Goal: Task Accomplishment & Management: Use online tool/utility

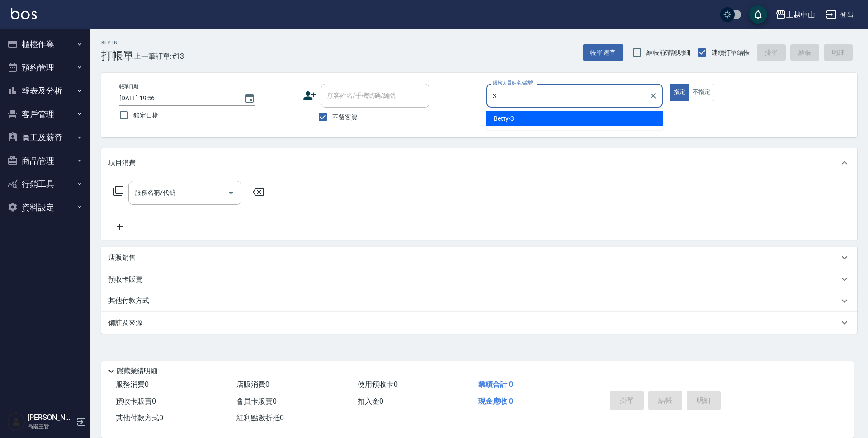
type input "Betty-3"
type button "true"
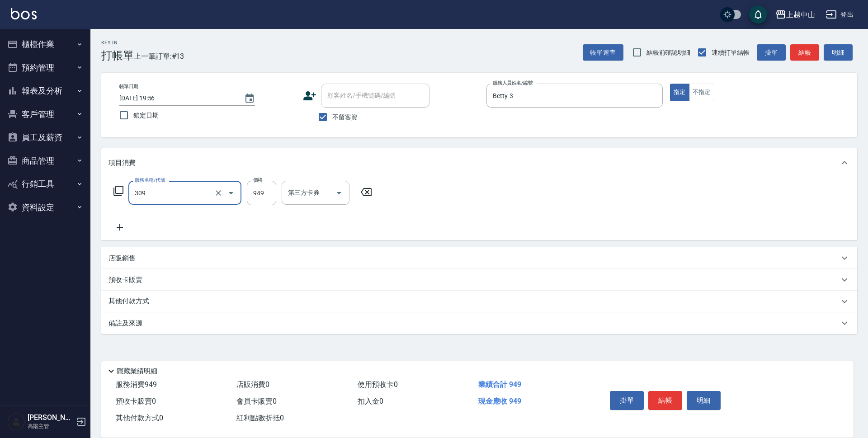
type input "森精萃舒壓調理髮浴(309)"
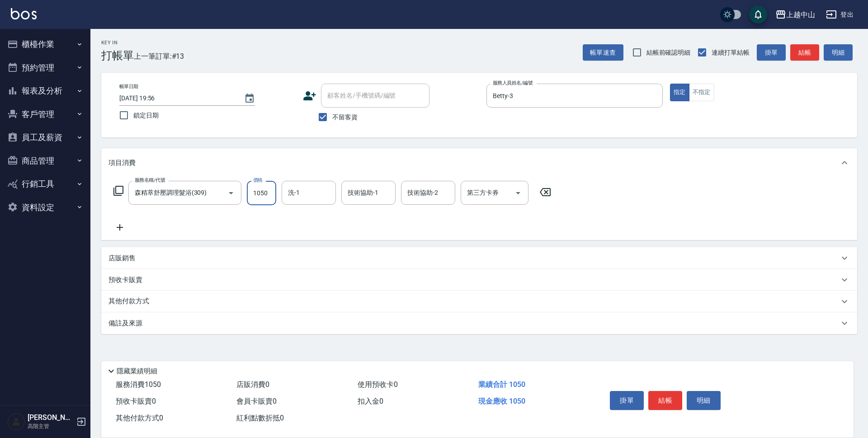
type input "1050"
type input "鴨鴨-30"
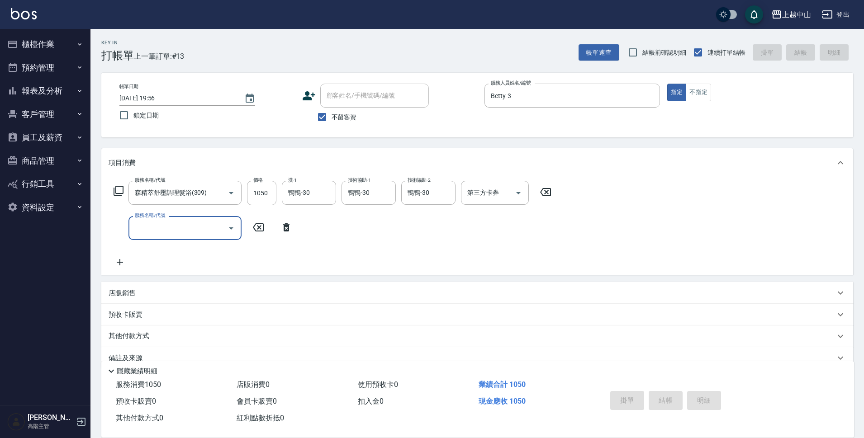
type input "[DATE] 21:25"
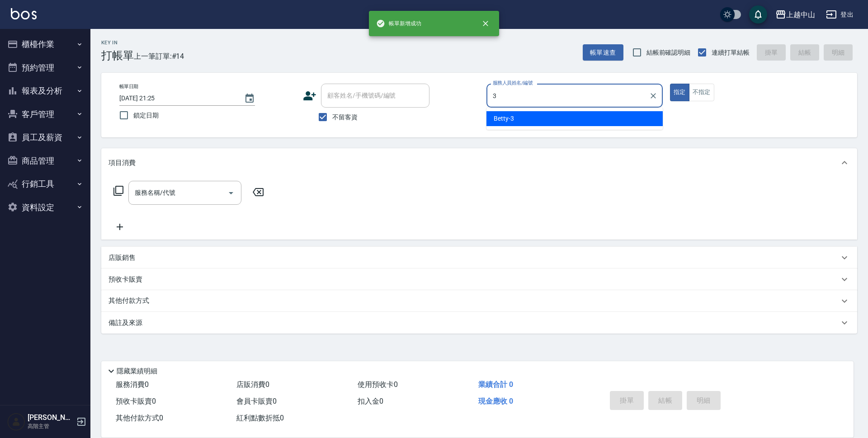
type input "Betty-3"
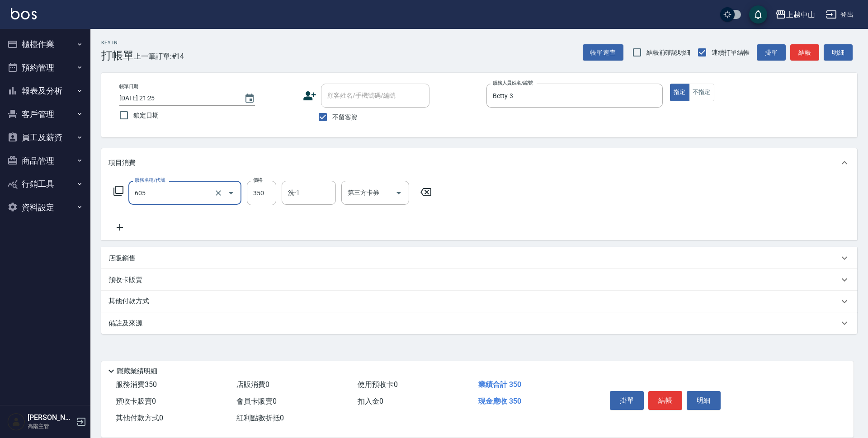
type input "洗髮 (女)(605)"
type input "400"
type input "[PERSON_NAME]-39"
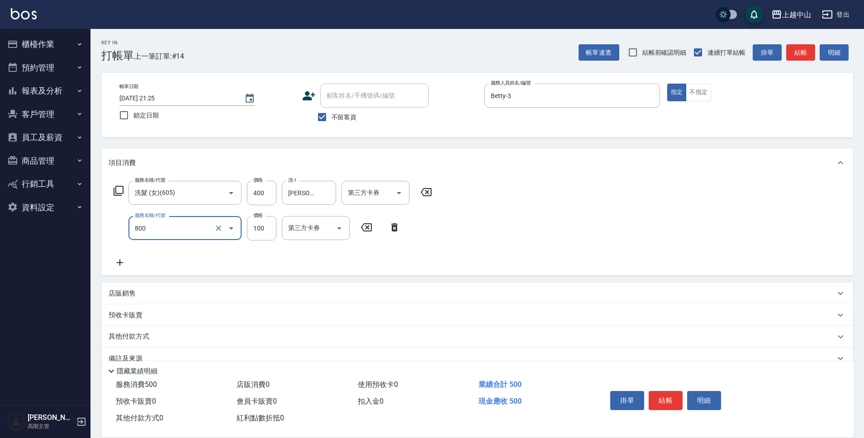
type input "梳髮(800)"
click at [266, 231] on input "100" at bounding box center [261, 228] width 29 height 24
type input "50"
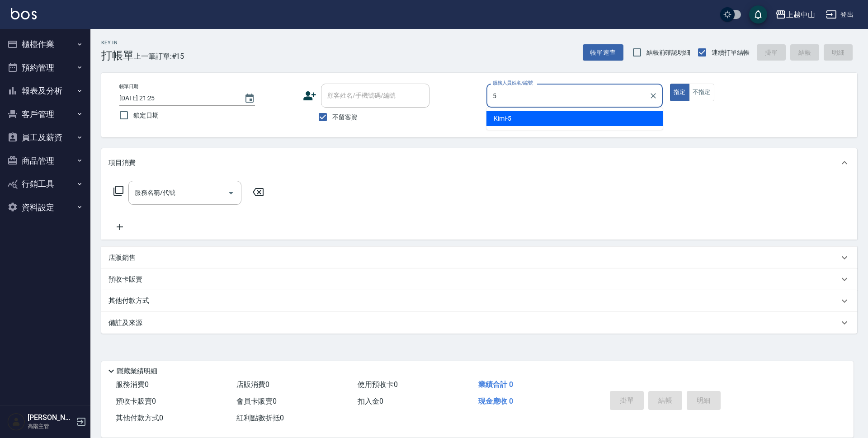
type input "Kimi-5"
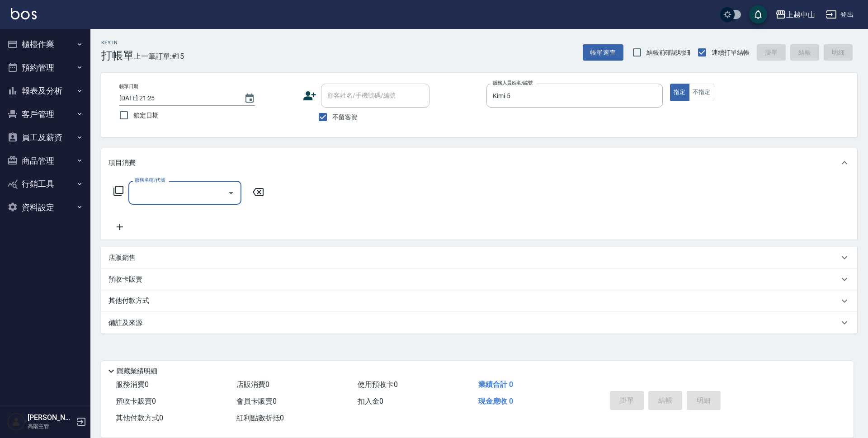
type input "6"
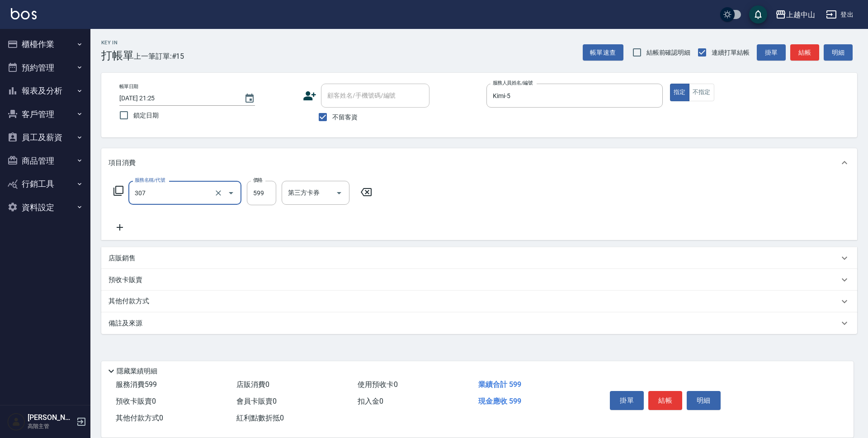
type input "森精萃角質調理髮浴(307)"
type input "750"
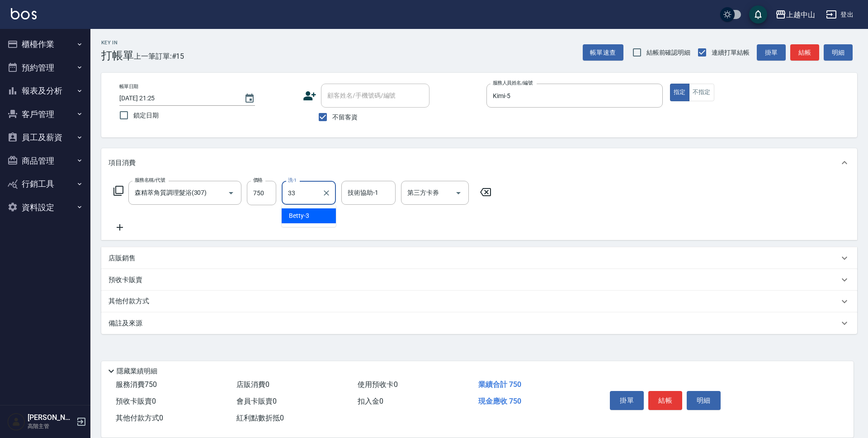
type input "[PERSON_NAME]-33"
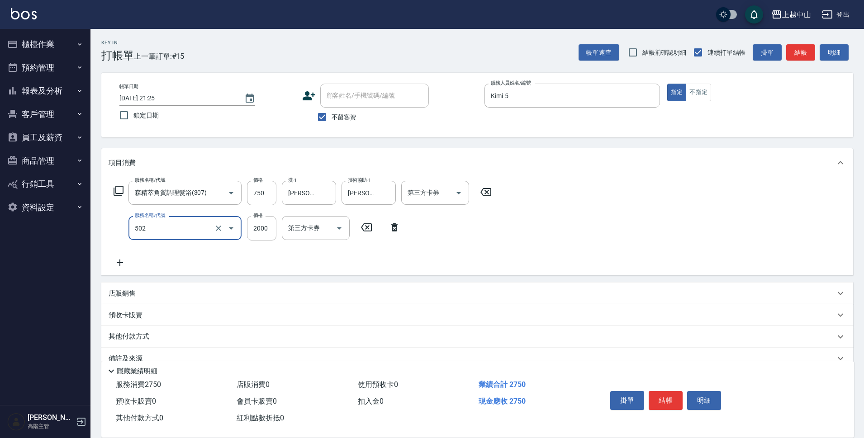
type input "染髮2000以上(502)"
type input "3000"
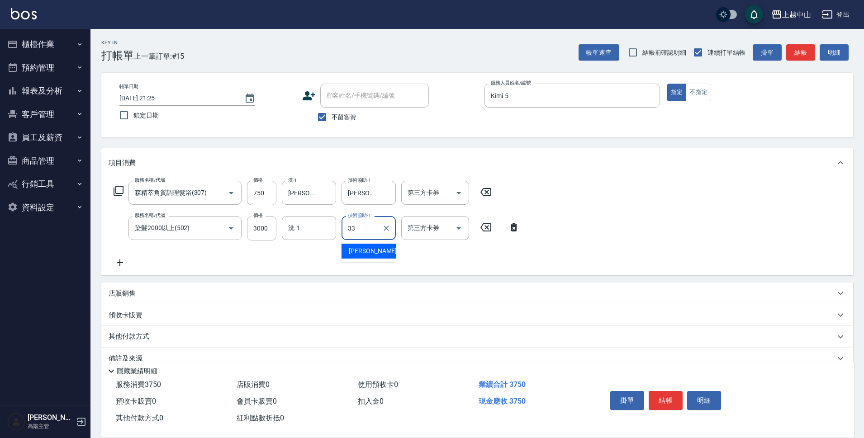
type input "[PERSON_NAME]-33"
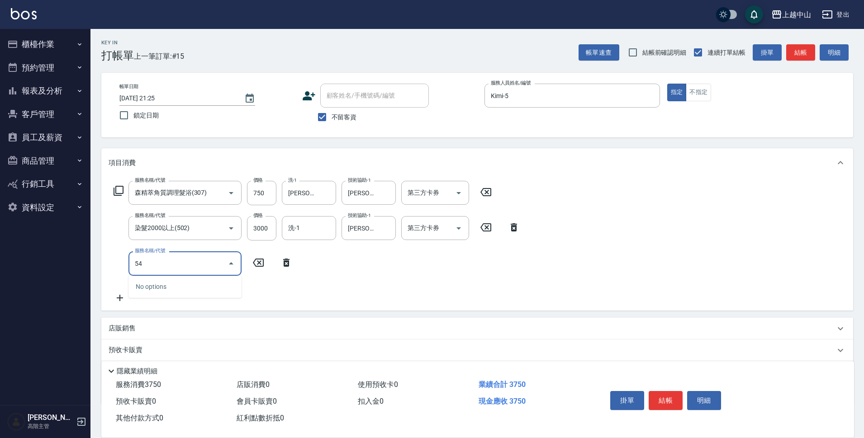
type input "5"
type input "護髮卡使用(463)"
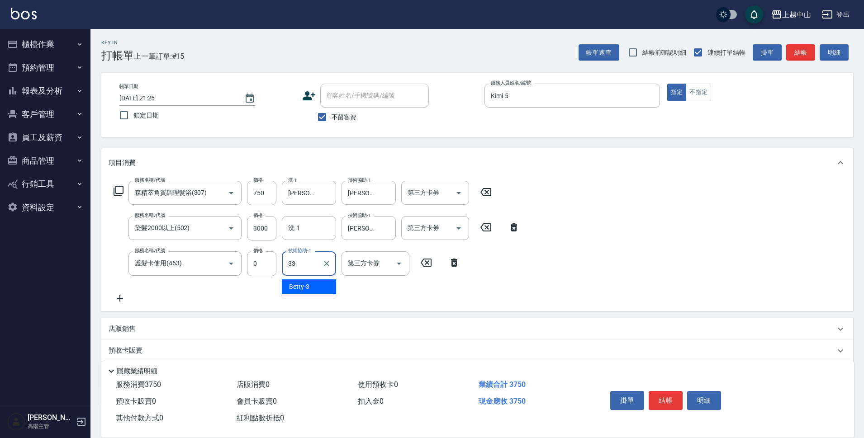
type input "[PERSON_NAME]-33"
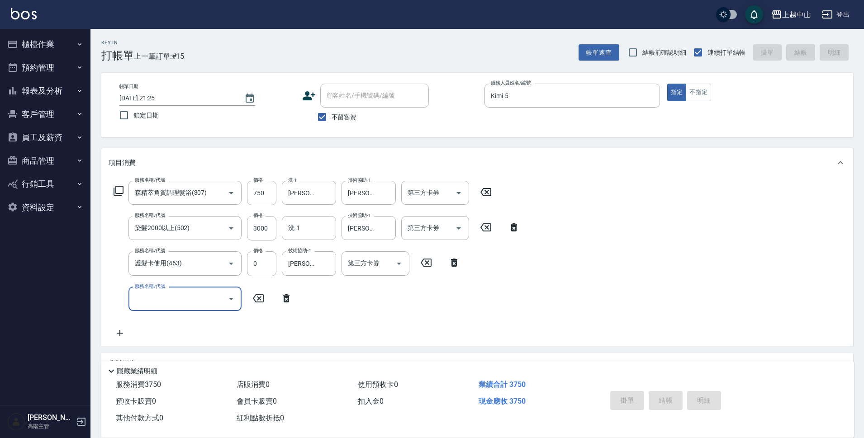
type input "[DATE] 21:26"
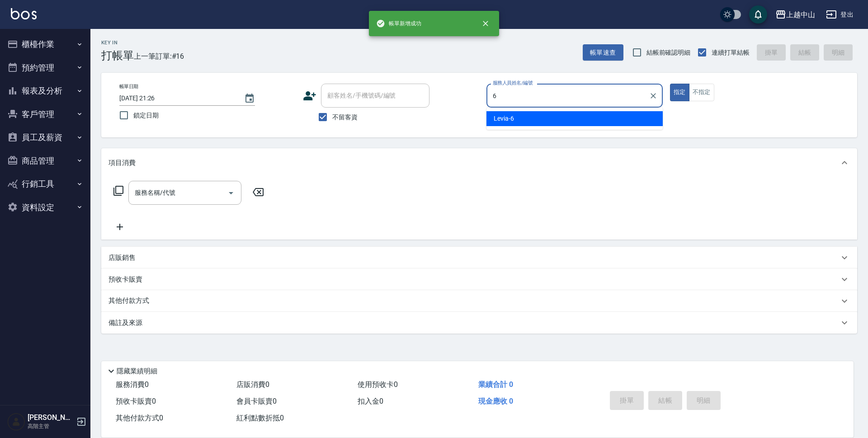
type input "Levia-6"
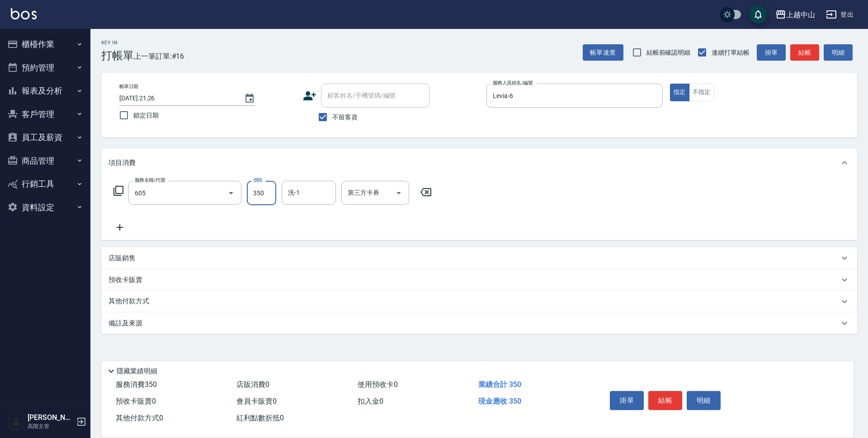
type input "洗髮 (女)(605)"
type input "500"
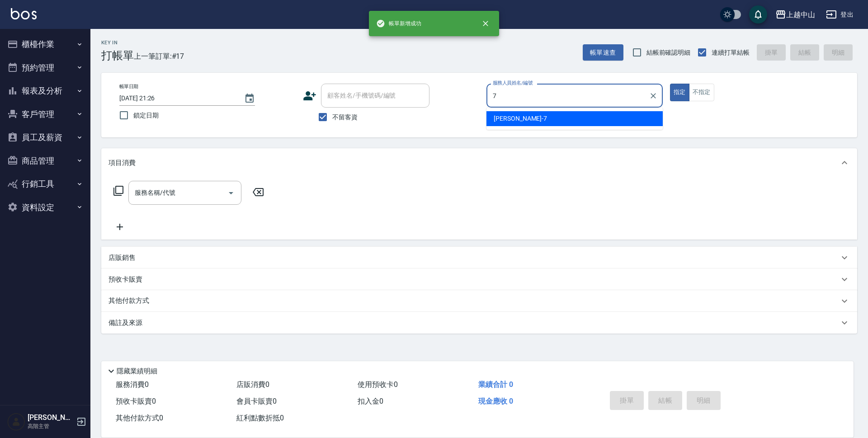
type input "[PERSON_NAME]-7"
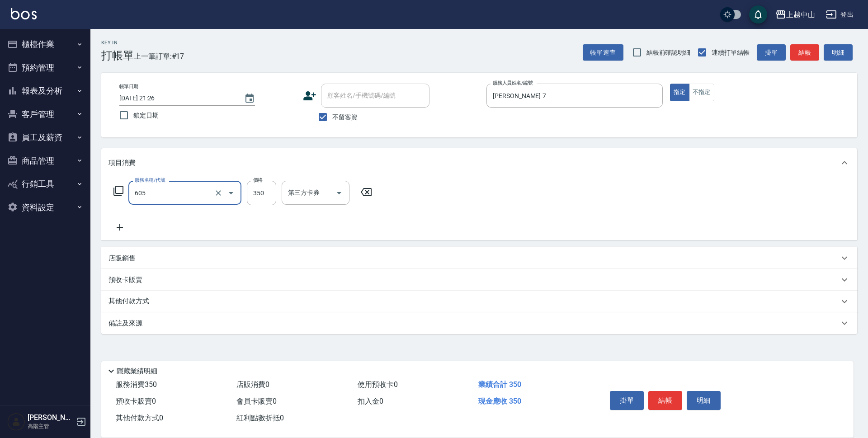
type input "洗髮 (女)(605)"
type input "400"
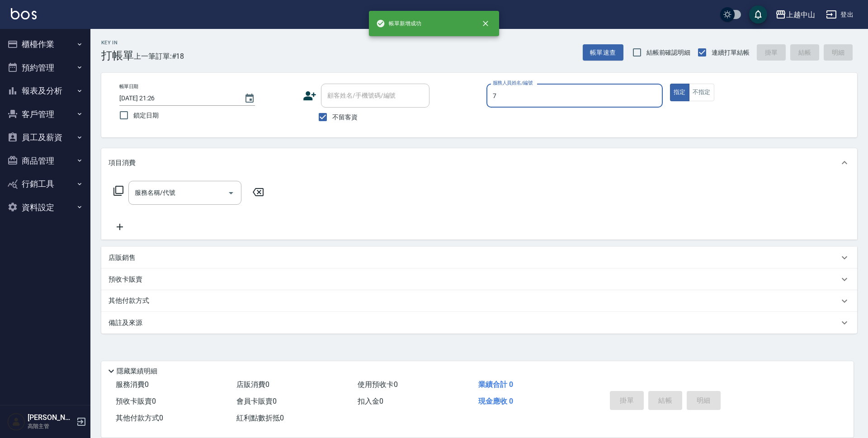
type input "[PERSON_NAME]-7"
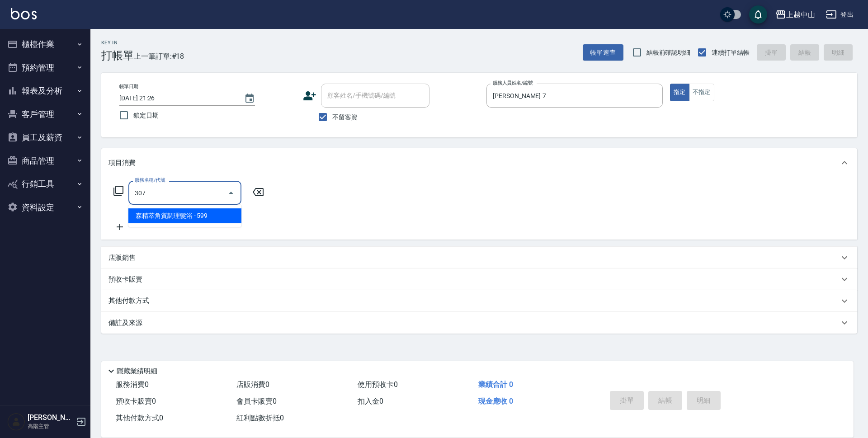
type input "森精萃角質調理髮浴(307)"
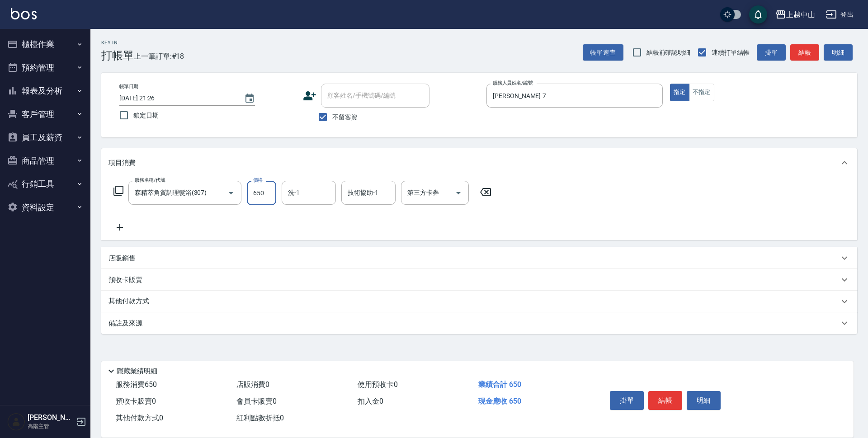
type input "650"
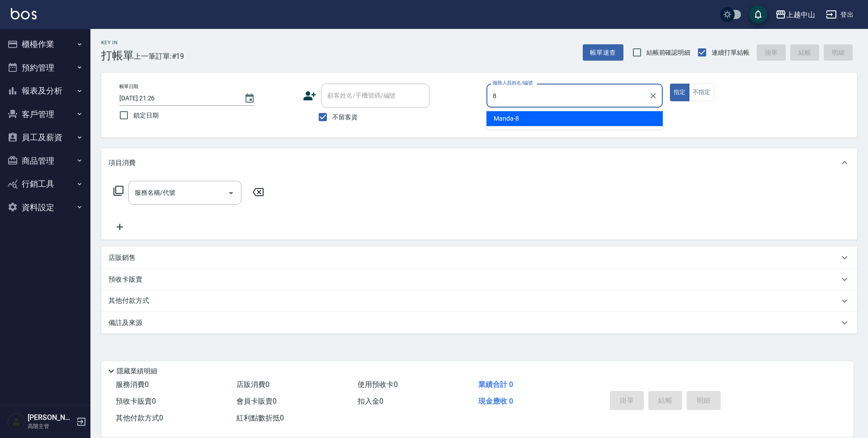
type input "Manda-8"
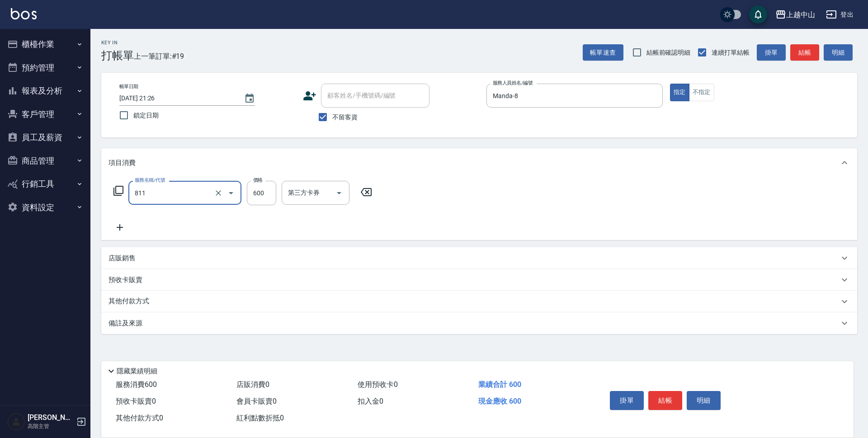
type input "洗+剪(811)"
type input "700"
click at [302, 196] on input "洗-1" at bounding box center [309, 193] width 46 height 16
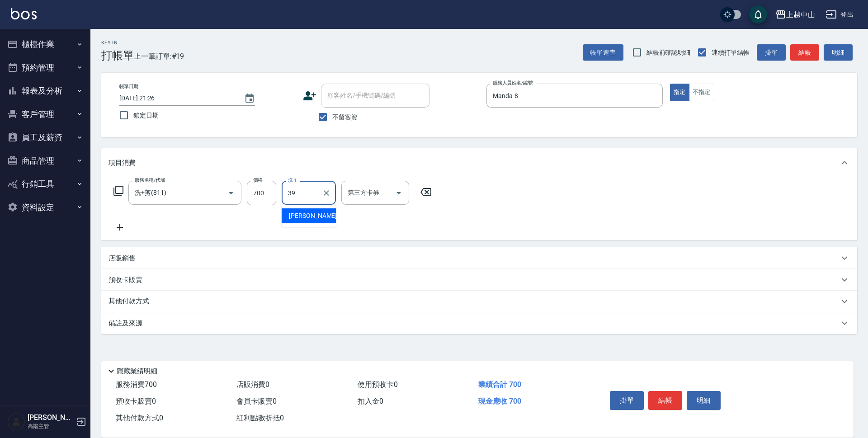
type input "[PERSON_NAME]-39"
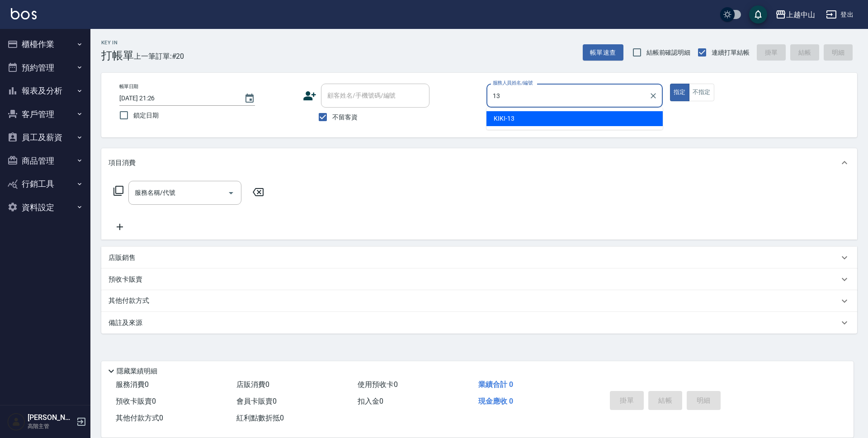
type input "KIKI-13"
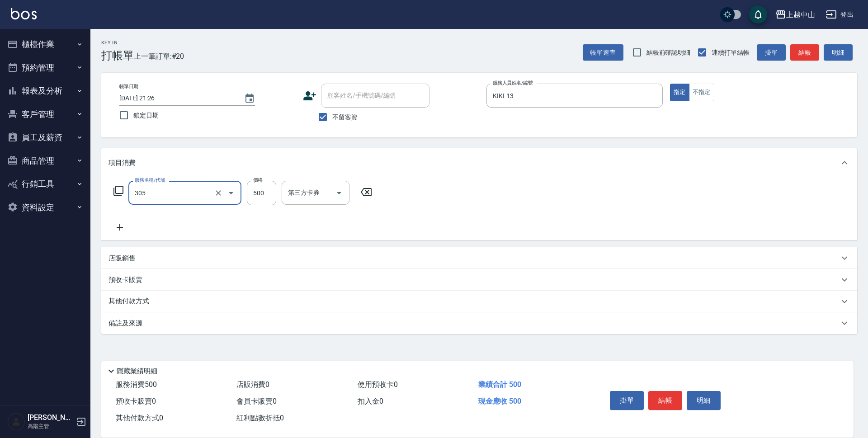
type input "剪髮(305)"
type input "500"
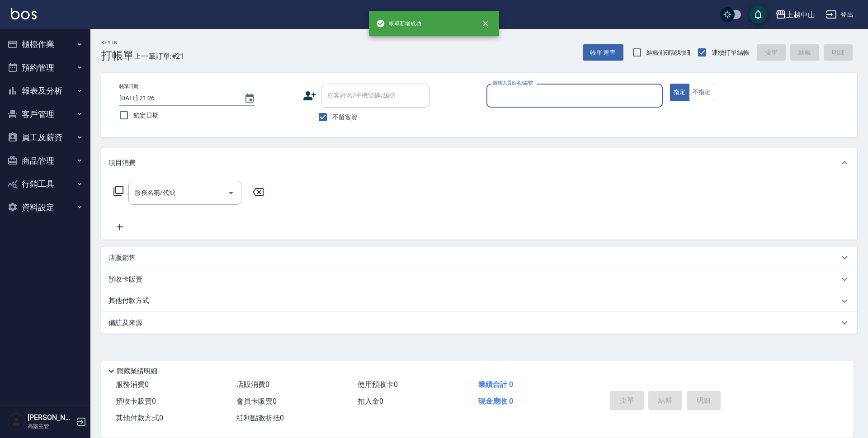
type input "8"
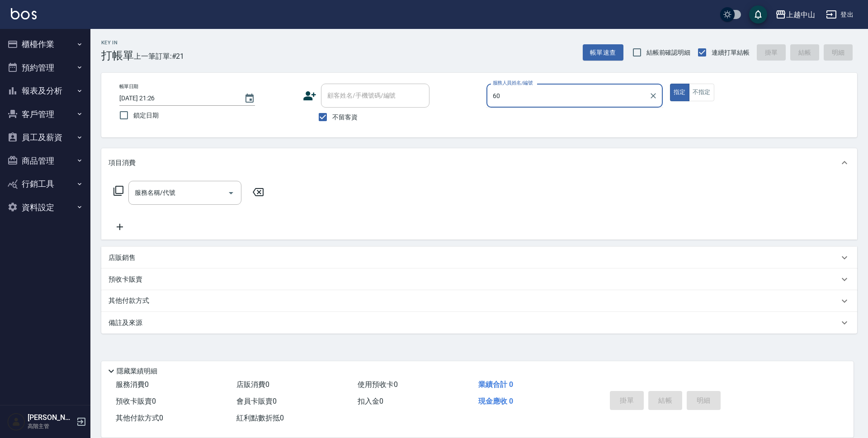
type input "6"
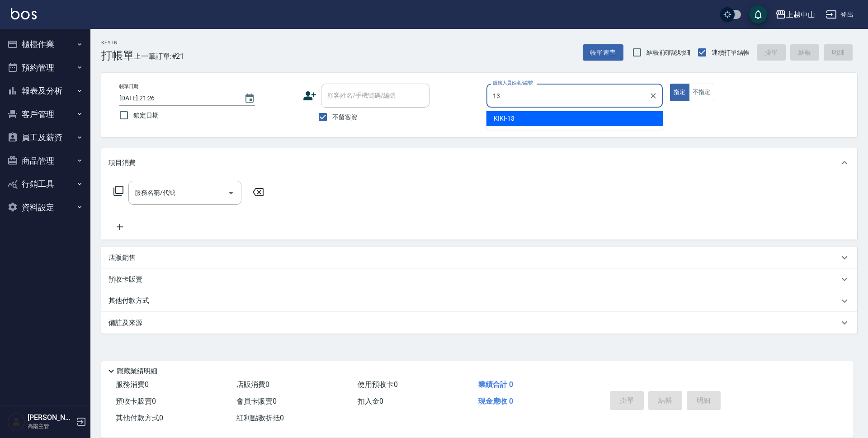
type input "KIKI-13"
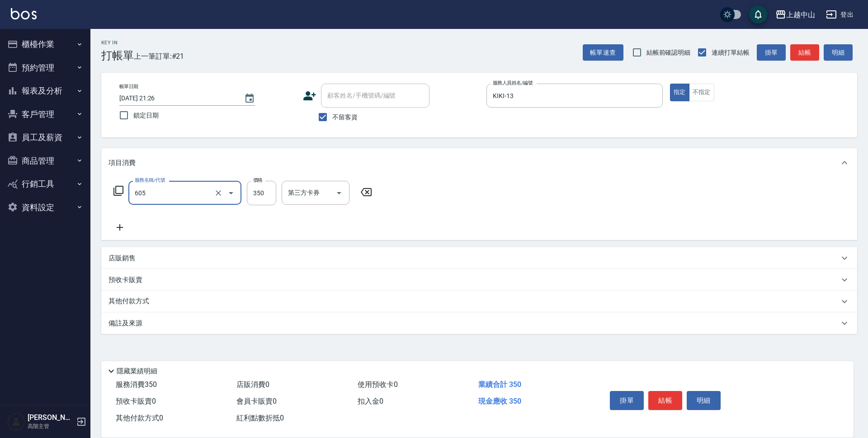
type input "洗髮 (女)(605)"
type input "600"
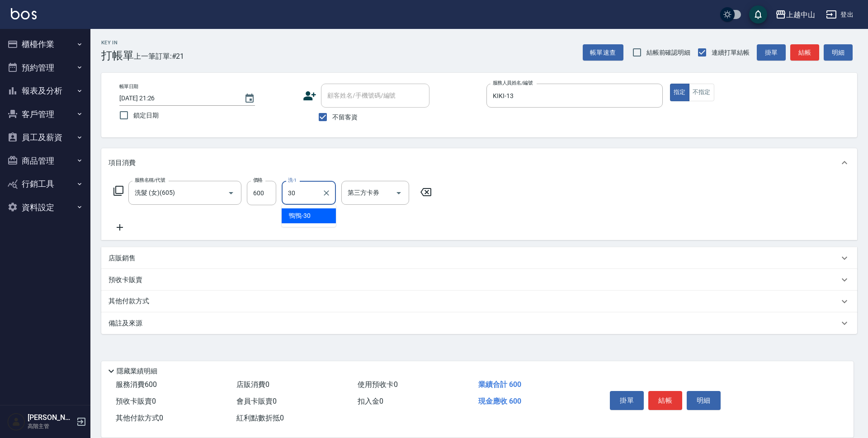
type input "鴨鴨-30"
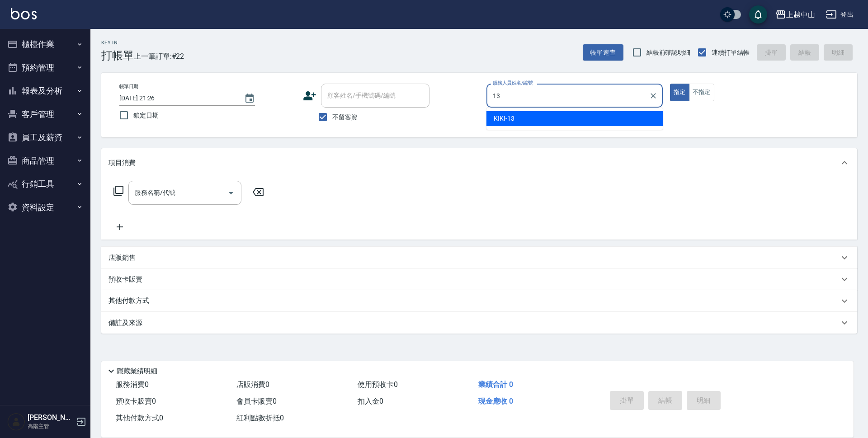
type input "KIKI-13"
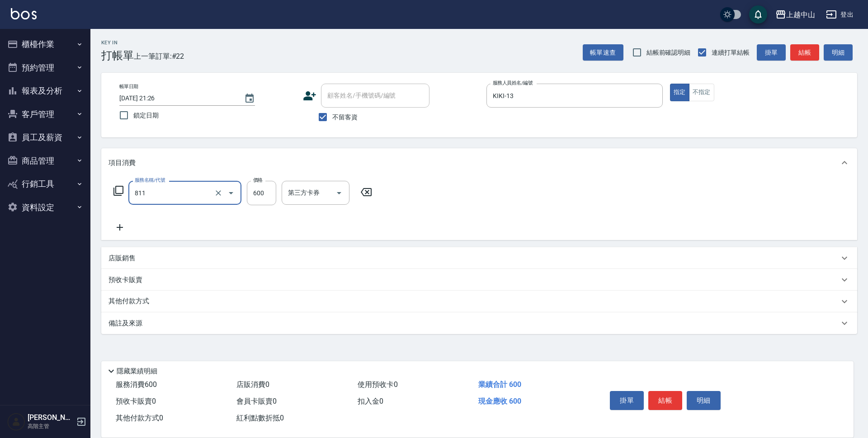
type input "洗+剪(811)"
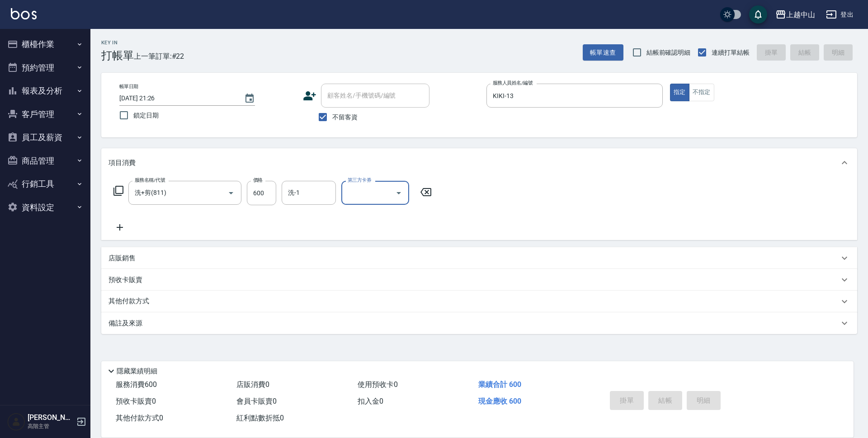
type input "[DATE] 21:27"
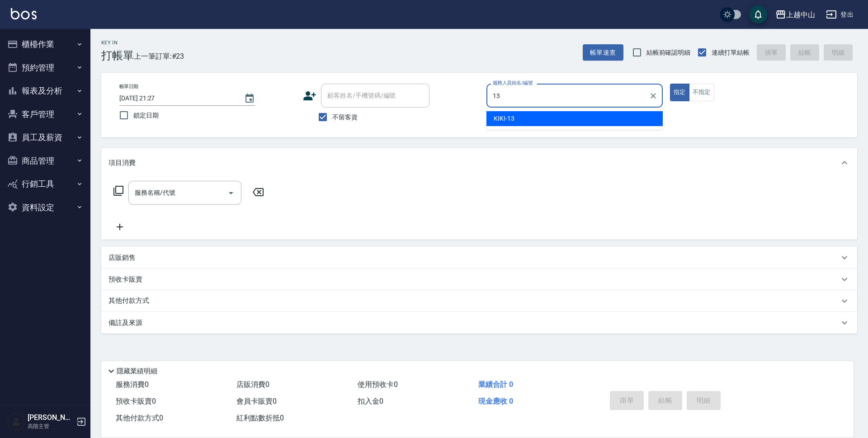
type input "KIKI-13"
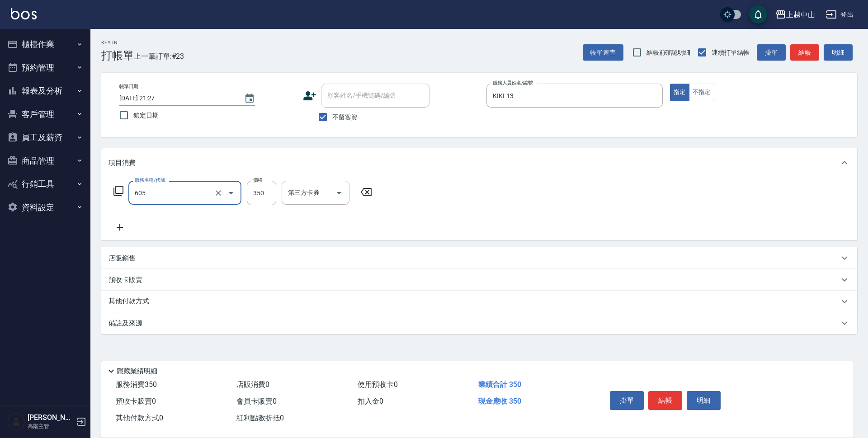
type input "洗髮 (女)(605)"
type input "400"
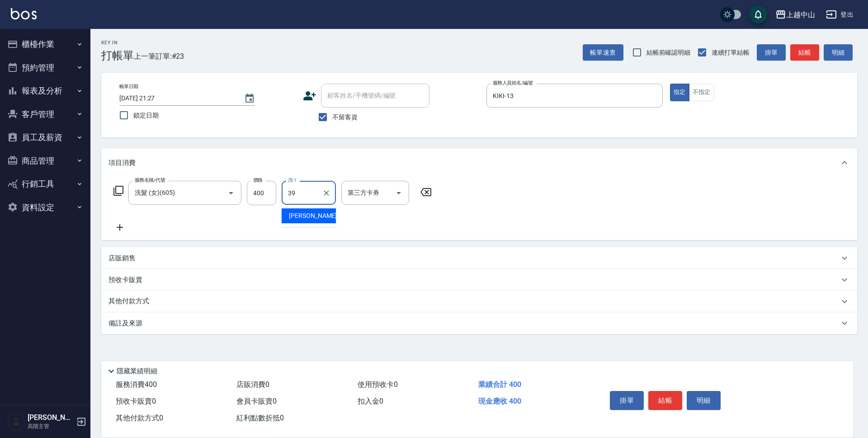
type input "[PERSON_NAME]-39"
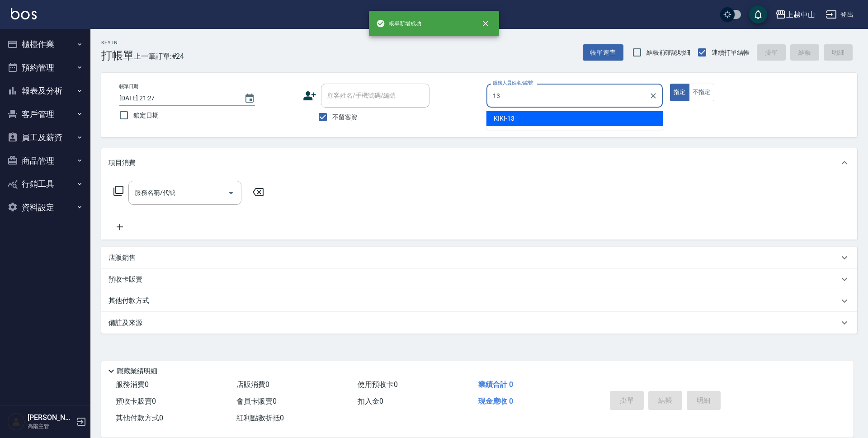
type input "KIKI-13"
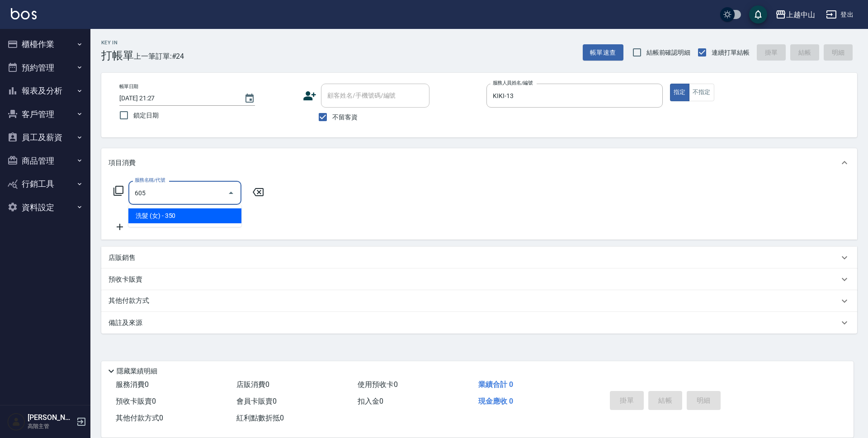
type input "洗髮 (女)(605)"
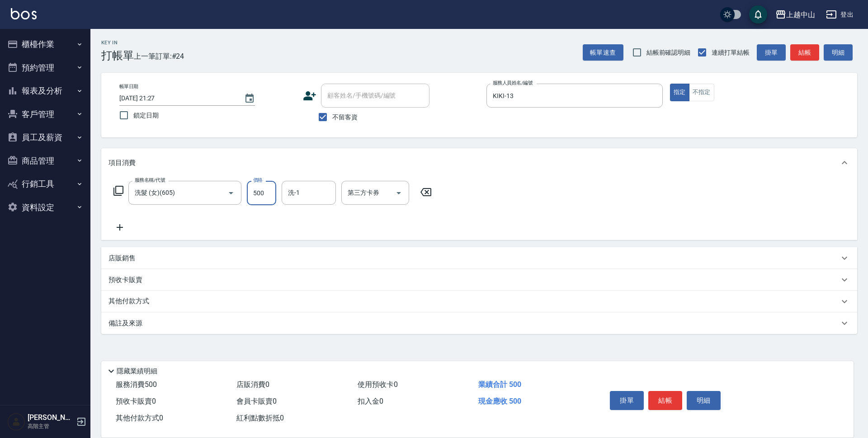
type input "500"
type input "俊彥-39"
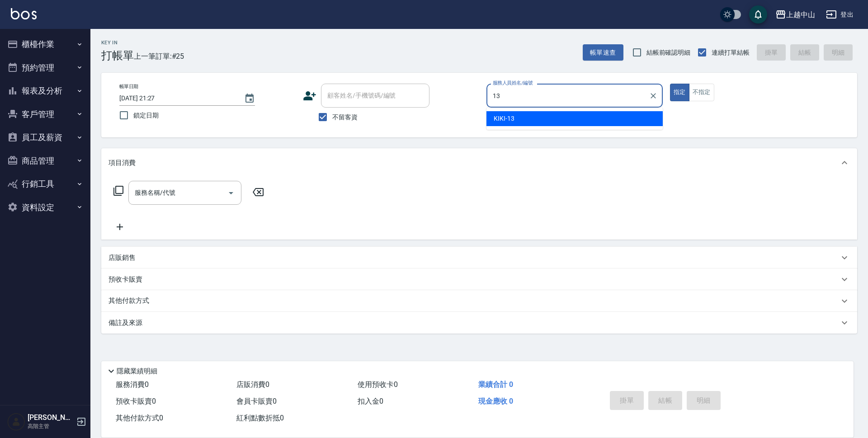
type input "KIKI-13"
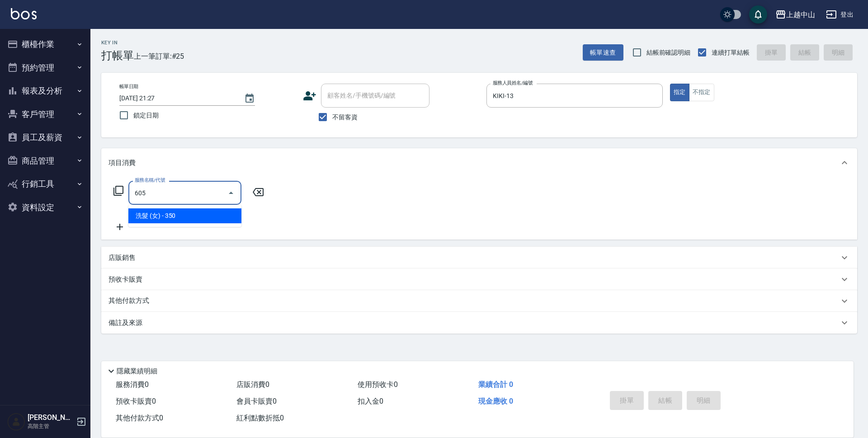
type input "洗髮 (女)(605)"
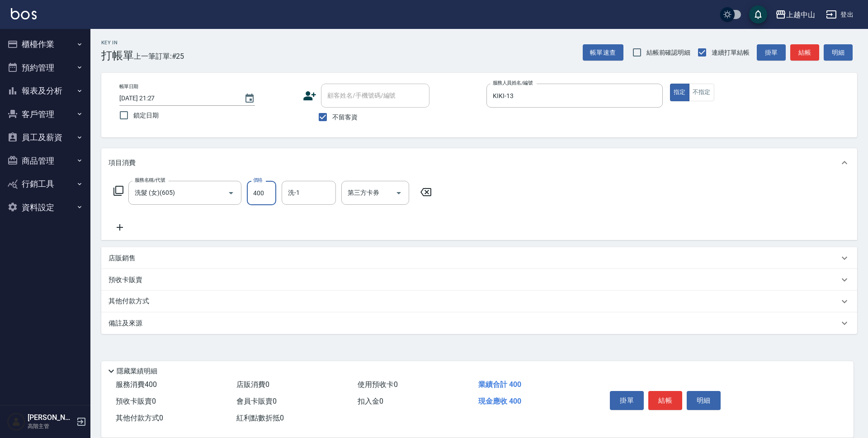
type input "400"
type input "鴨鴨-30"
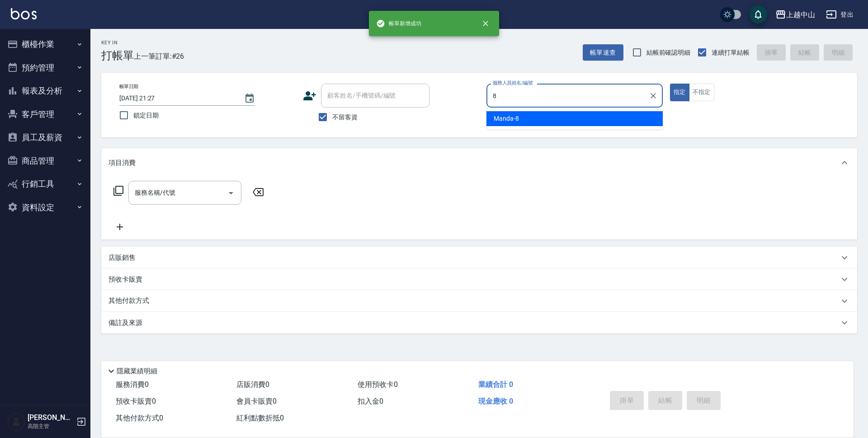
type input "Manda-8"
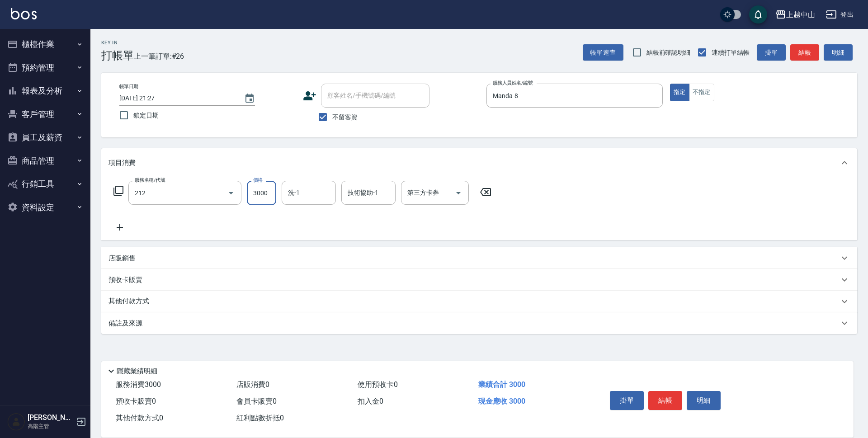
type input "溫朔燙髮3000(212)"
type input "5499"
type input "薇慈-36"
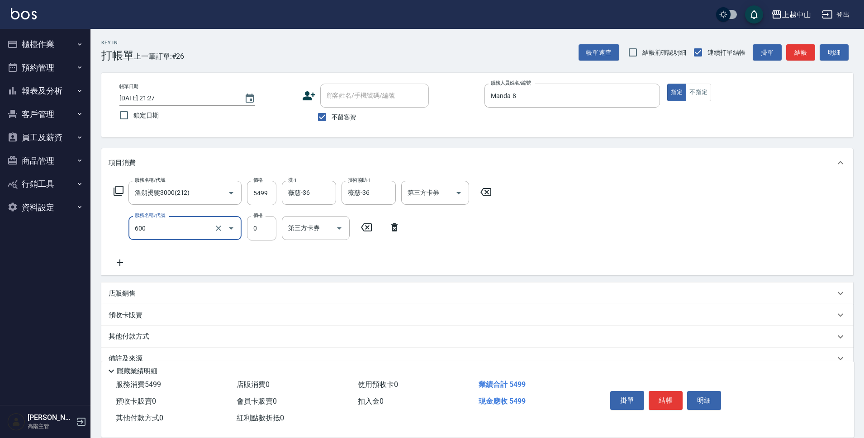
type input "洗髮(免費)(600)"
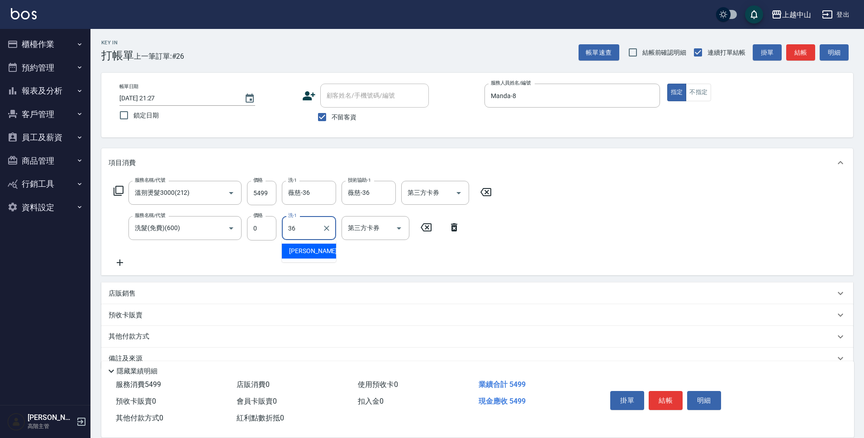
type input "薇慈-36"
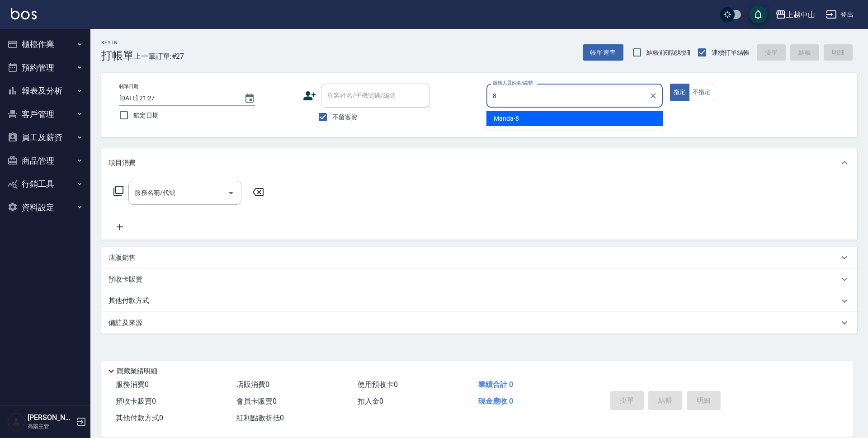
type input "Manda-8"
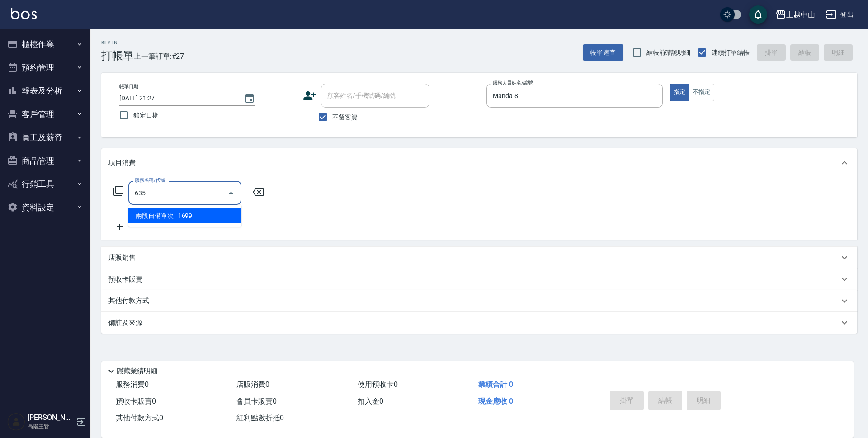
type input "兩段自備單次(635)"
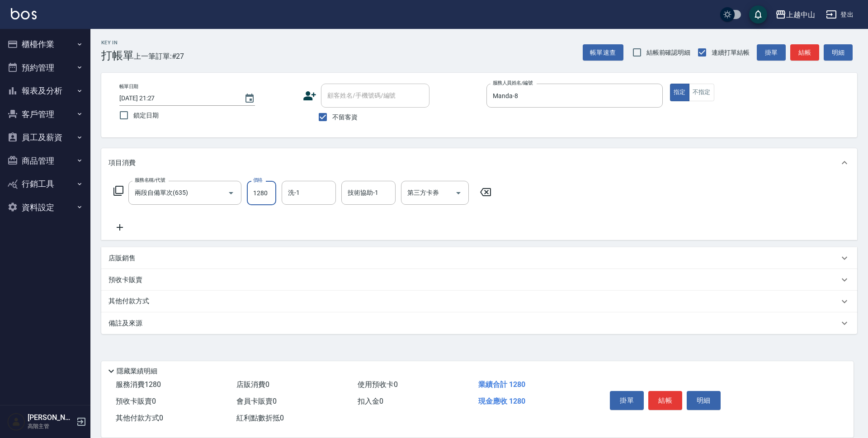
type input "1280"
type input "俊彥-39"
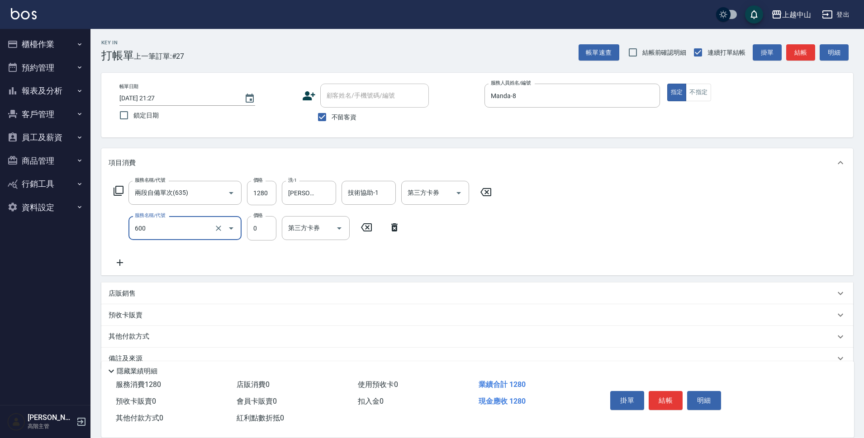
type input "洗髮(免費)(600)"
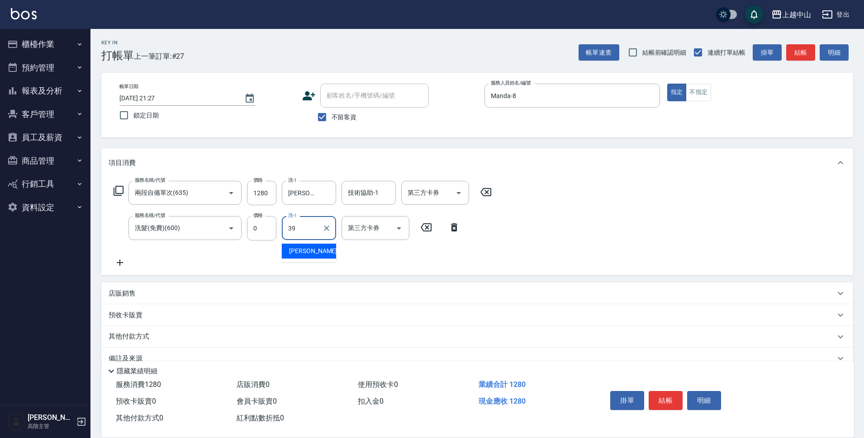
type input "俊彥-39"
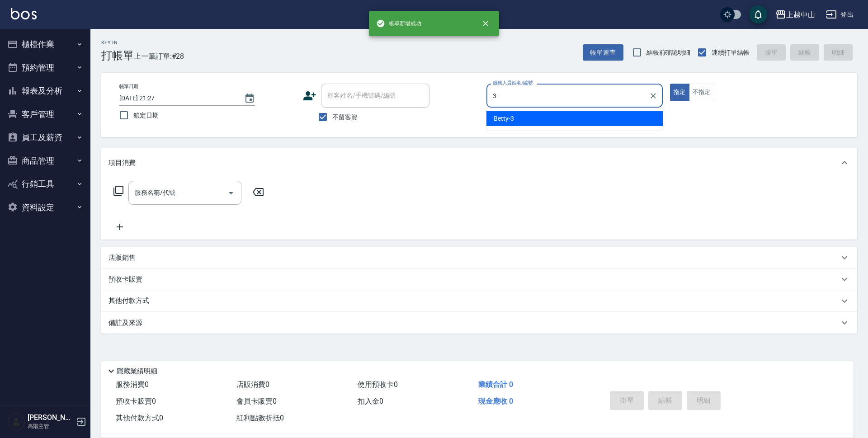
type input "Betty-3"
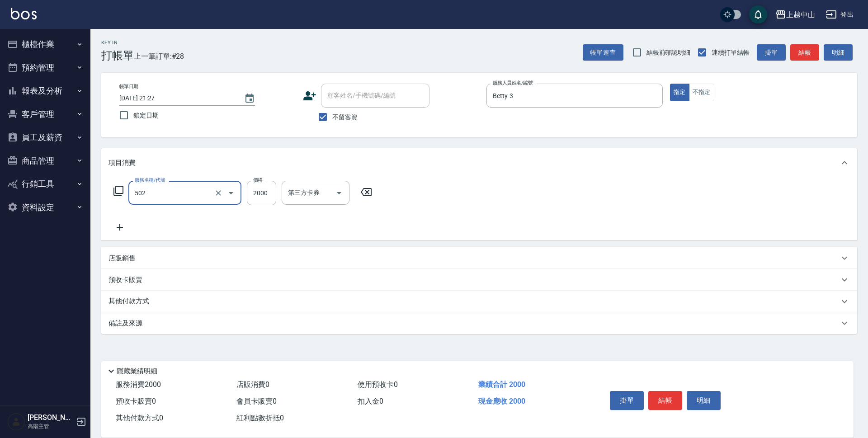
type input "染髮2000以上(502)"
type input "6500"
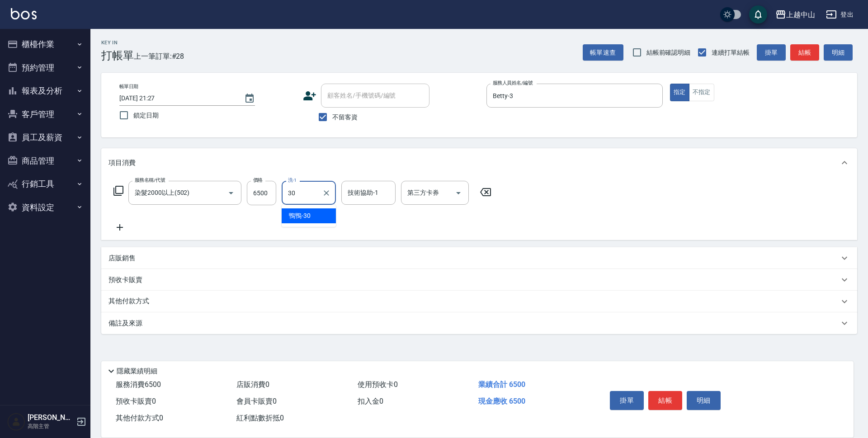
type input "鴨鴨-30"
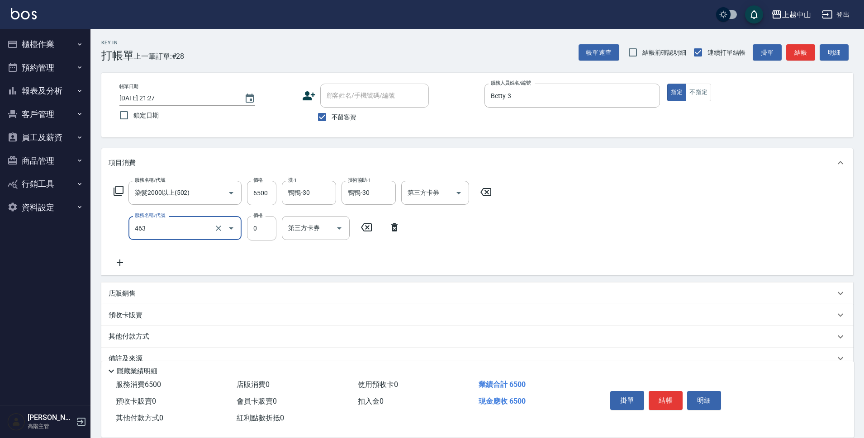
type input "護髮卡使用(463)"
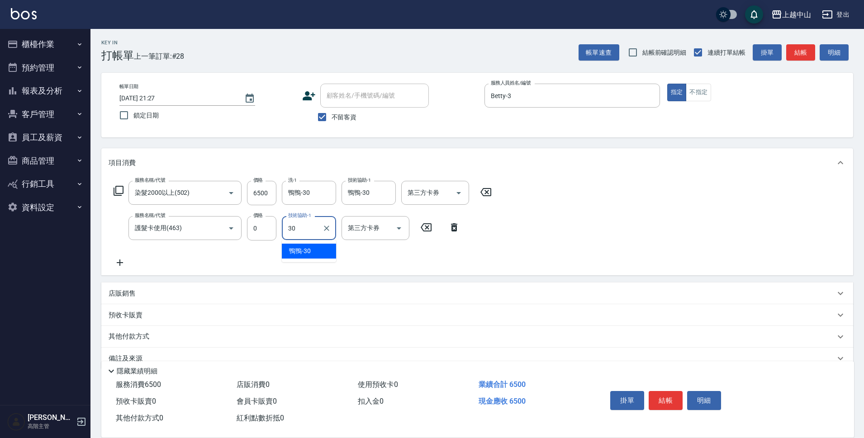
type input "鴨鴨-30"
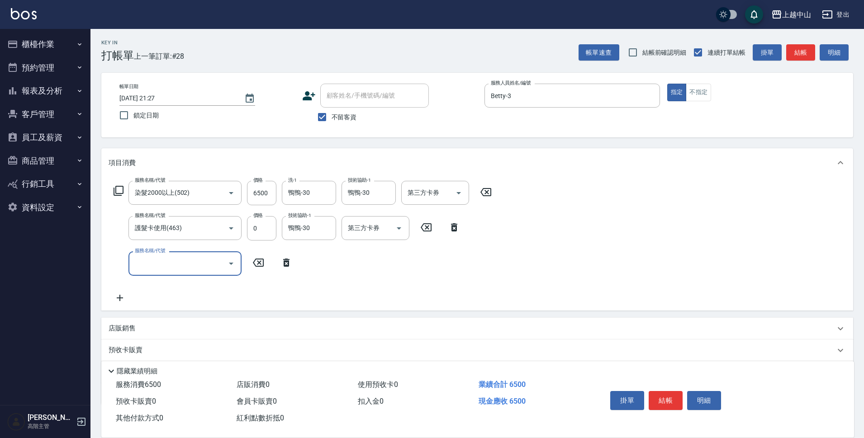
scroll to position [53, 0]
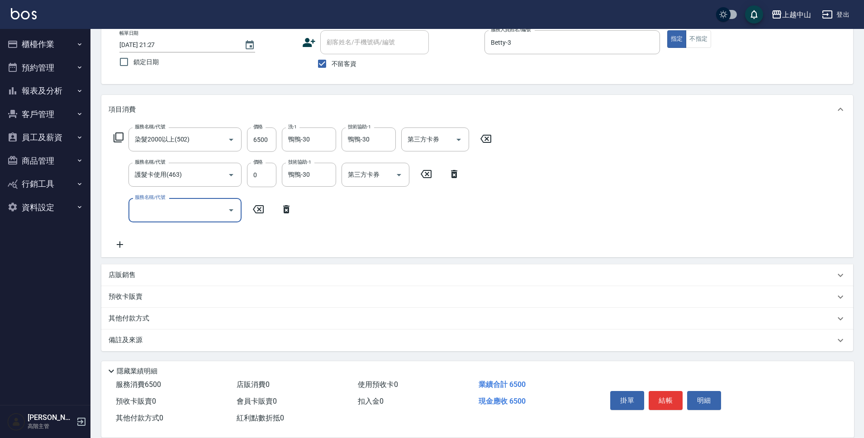
click at [126, 316] on p "其他付款方式" at bounding box center [131, 319] width 45 height 10
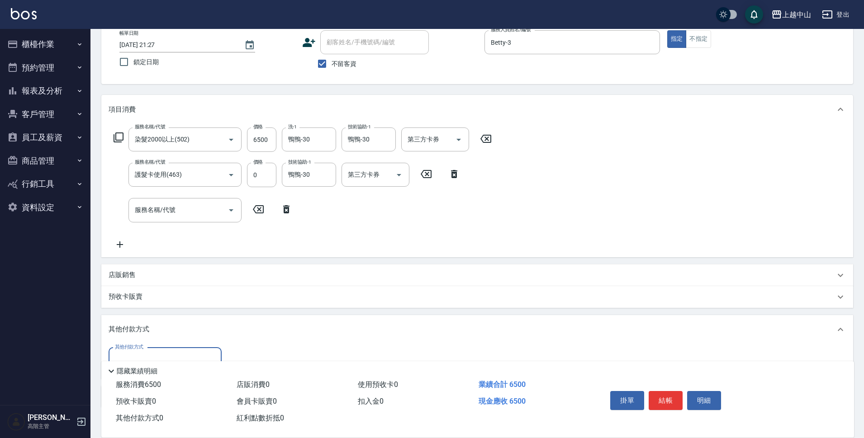
scroll to position [0, 0]
click at [175, 349] on div "其他付款方式" at bounding box center [165, 360] width 113 height 24
click at [180, 339] on span "信用卡" at bounding box center [165, 336] width 113 height 15
type input "信用卡"
type input "6500"
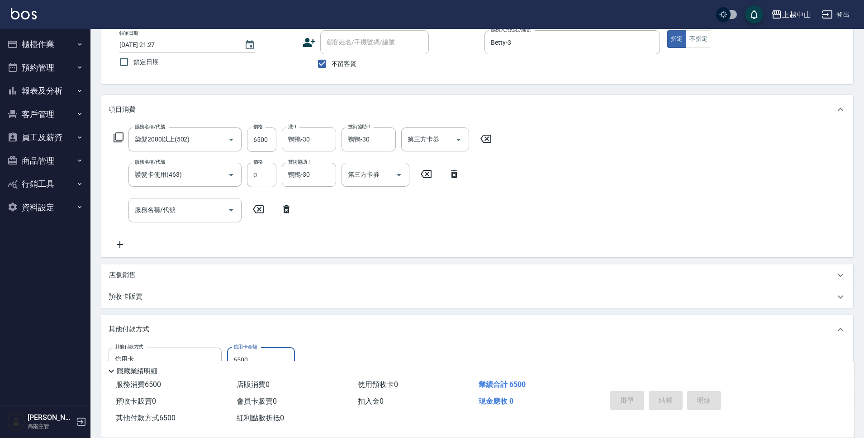
type input "2025/08/18 21:28"
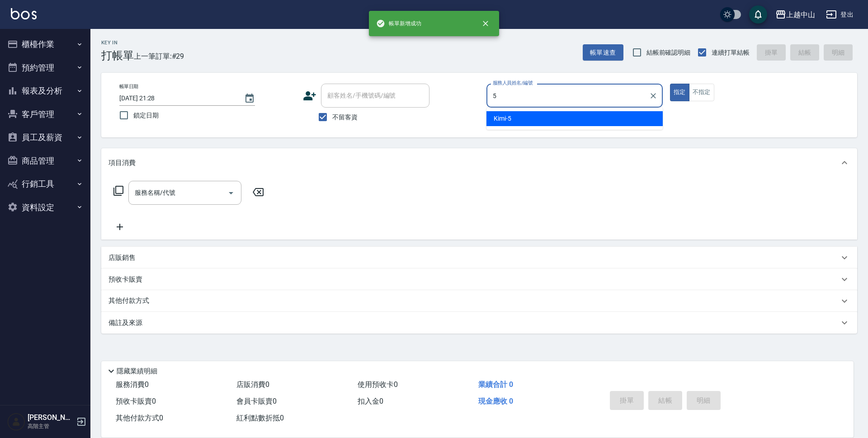
type input "Kimi-5"
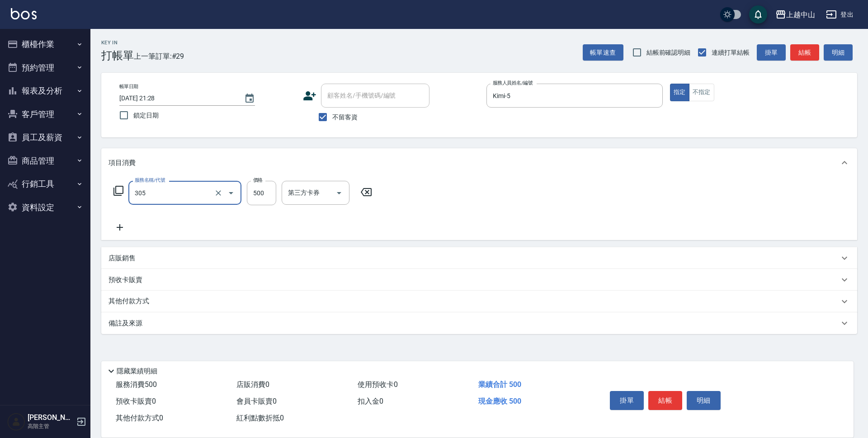
type input "剪髮(305)"
type input "400"
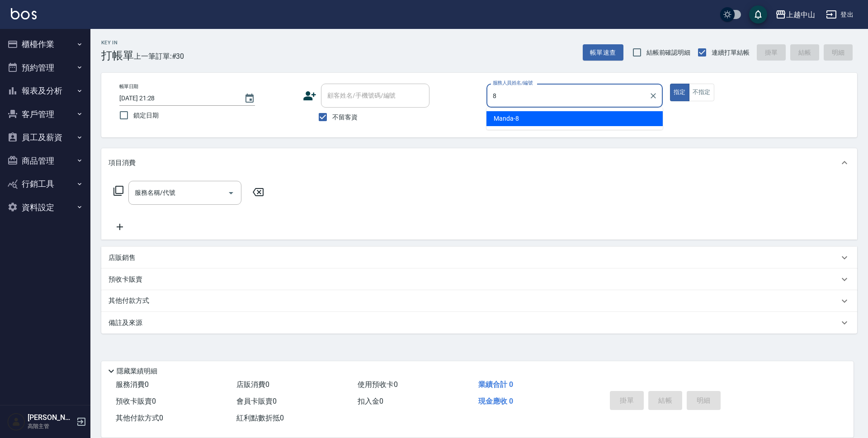
type input "Manda-8"
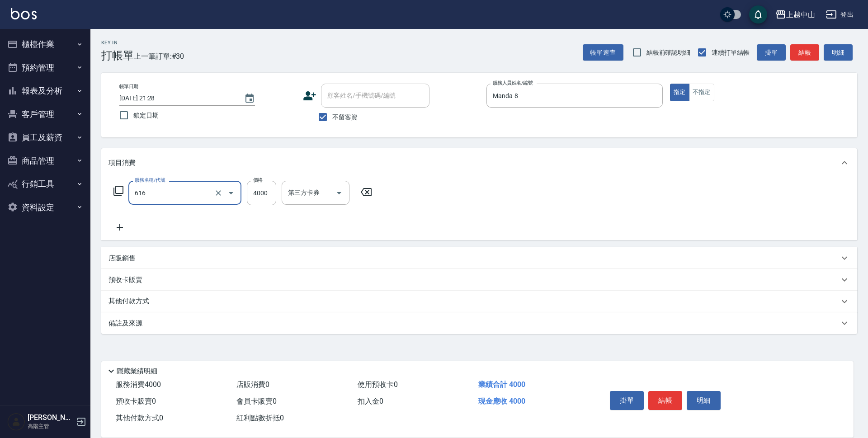
type input "自備接髮(616)"
type input "3000"
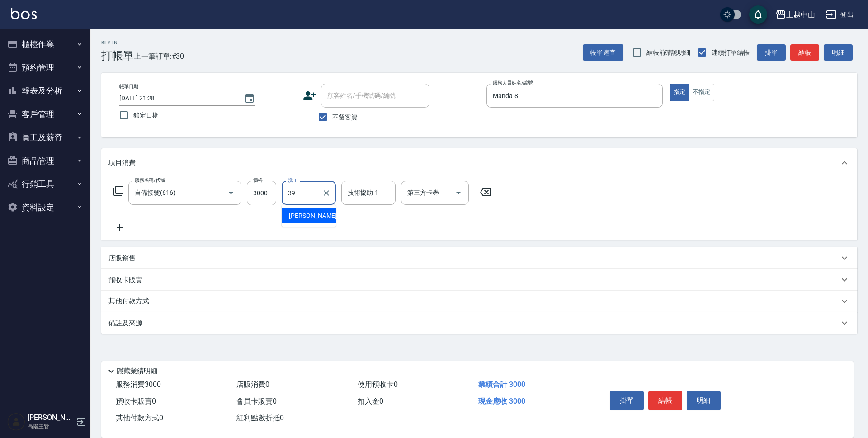
type input "俊彥-39"
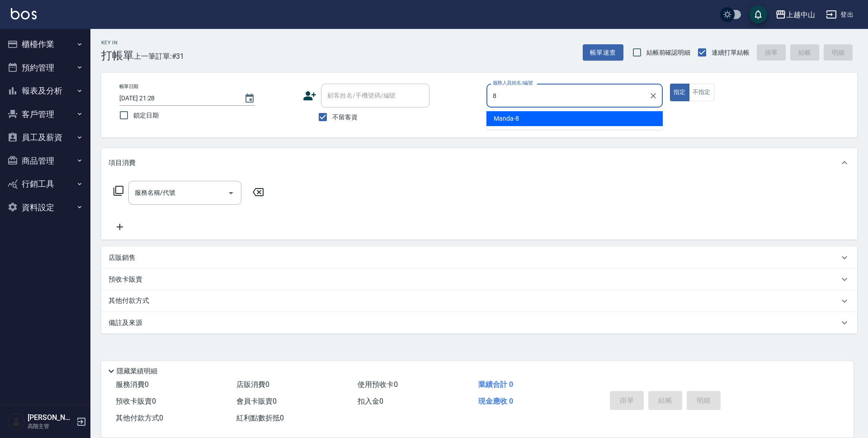
type input "Manda-8"
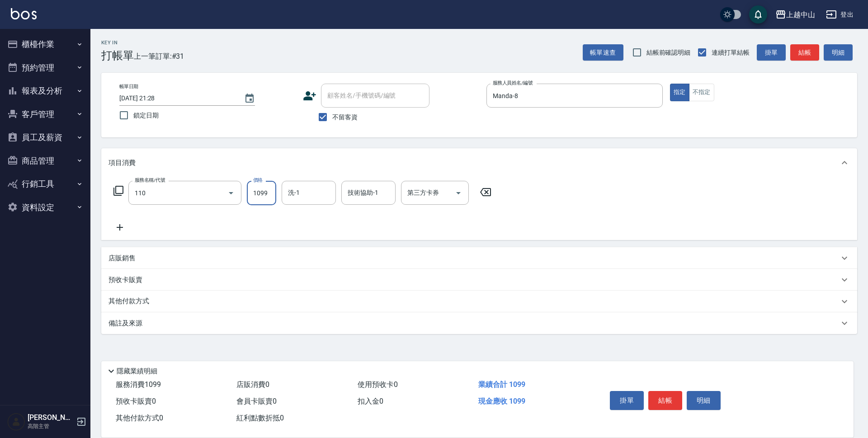
type input "洗+剪+頭皮999(110)"
type input "1299"
type input "俊彥-39"
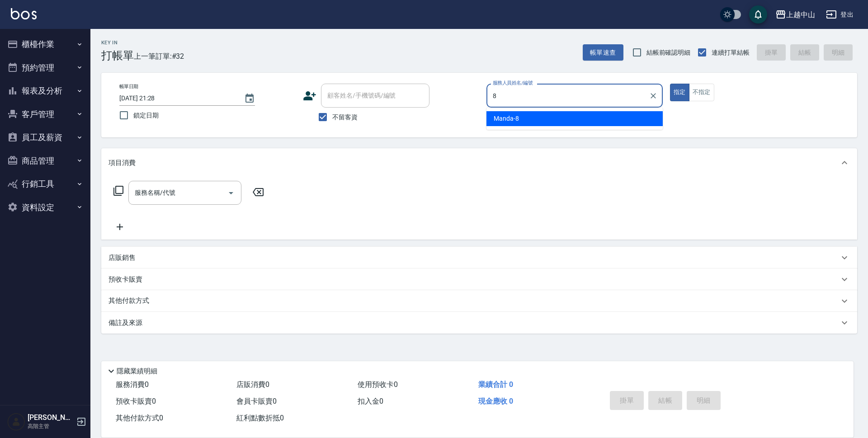
type input "Manda-8"
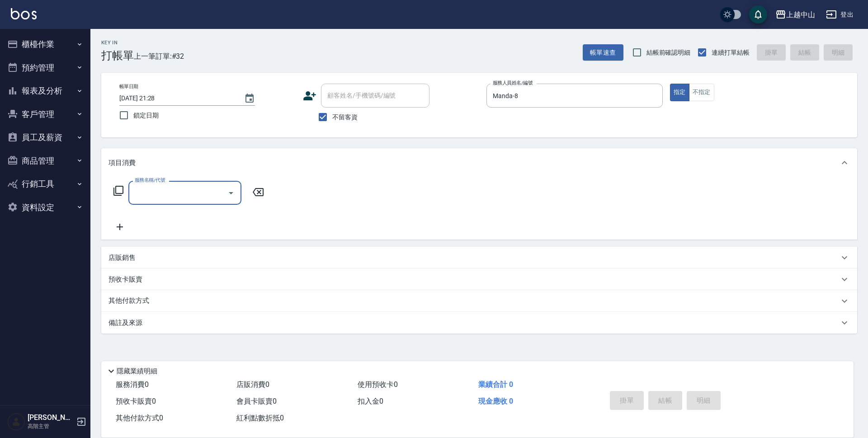
type input "6"
type input "2段式結構自備卡(402)"
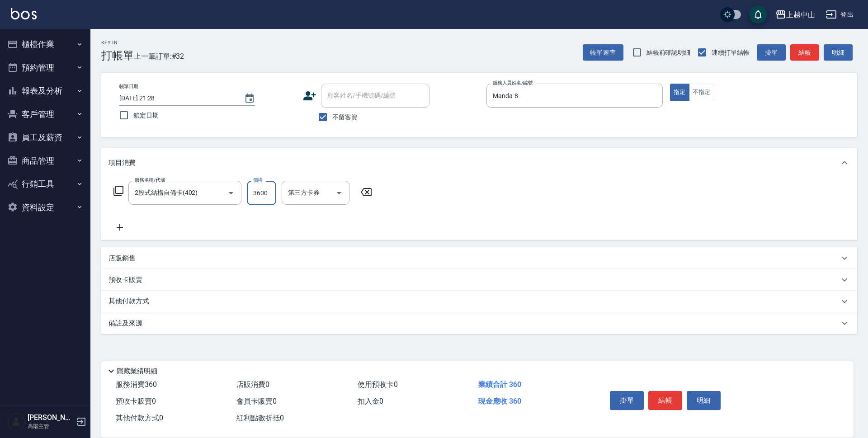
type input "3600"
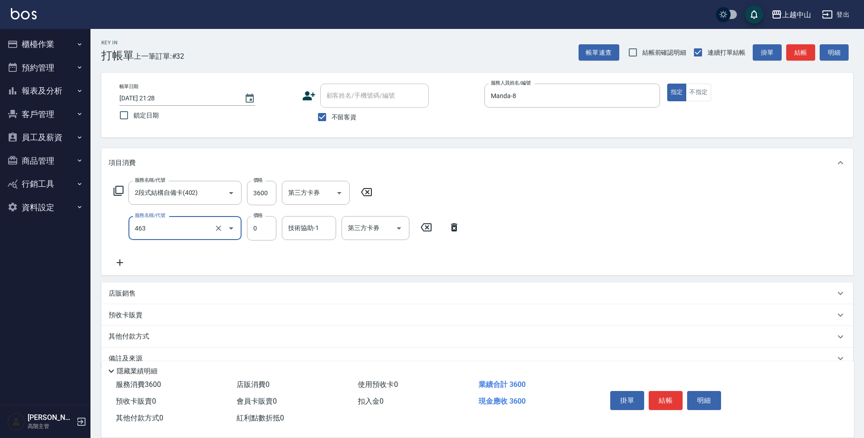
type input "護髮卡使用(463)"
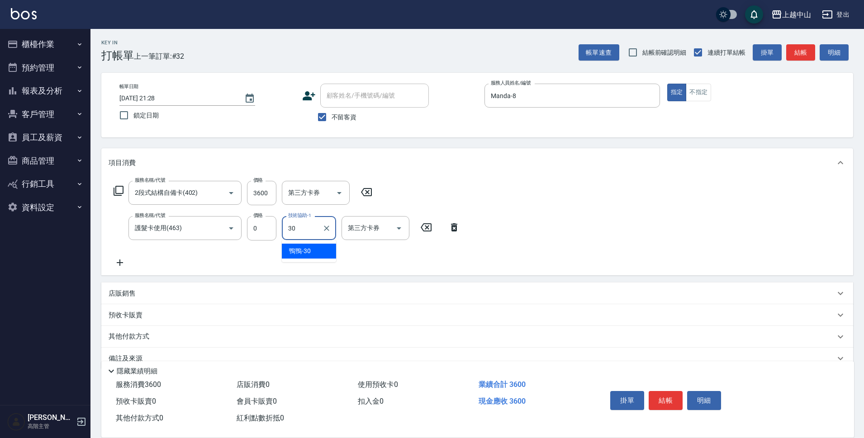
type input "鴨鴨-30"
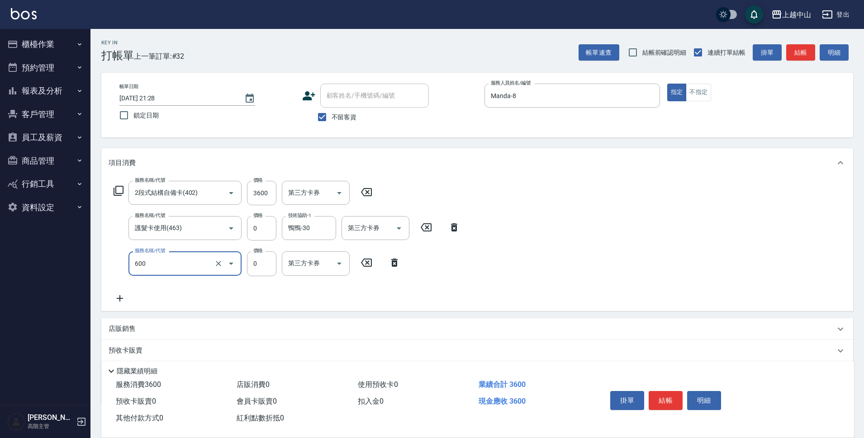
type input "洗髮(免費)(600)"
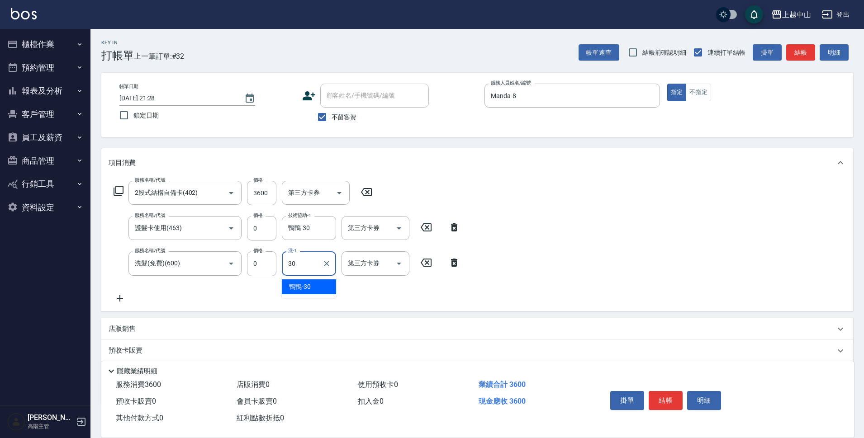
type input "鴨鴨-30"
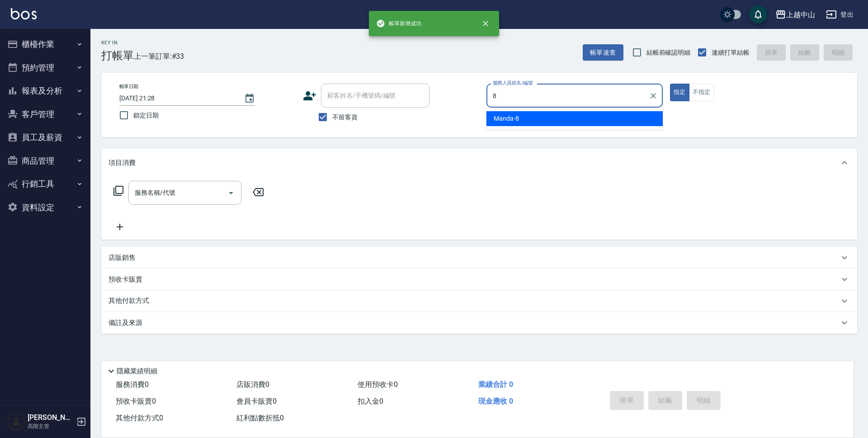
type input "Manda-8"
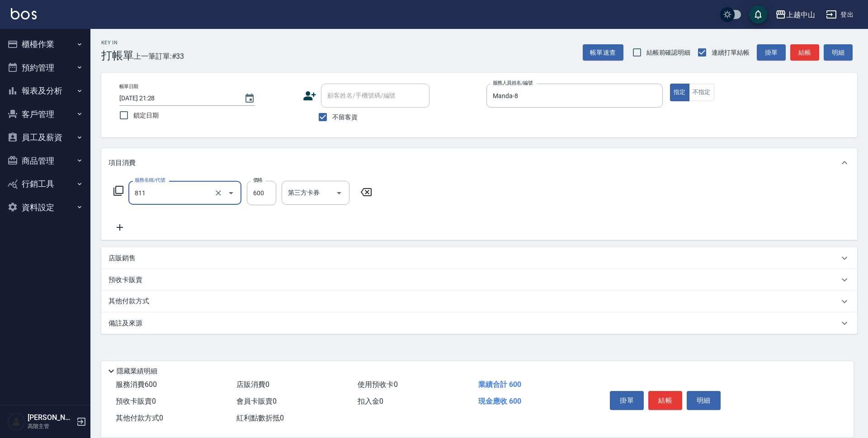
type input "洗+剪(811)"
type input "700"
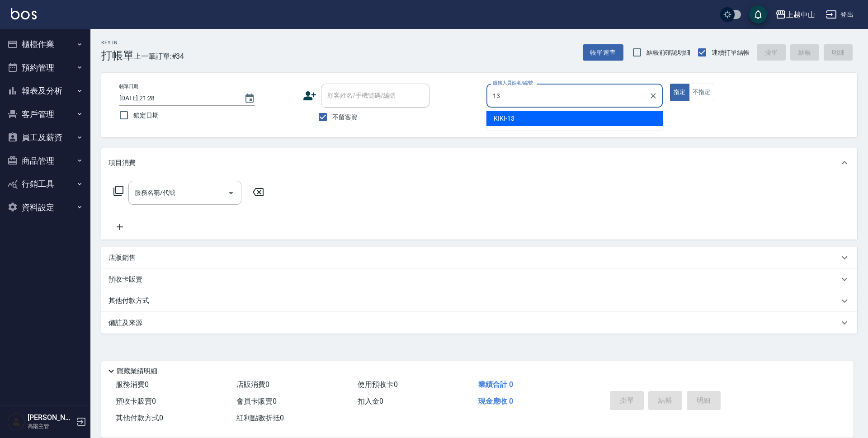
type input "KIKI-13"
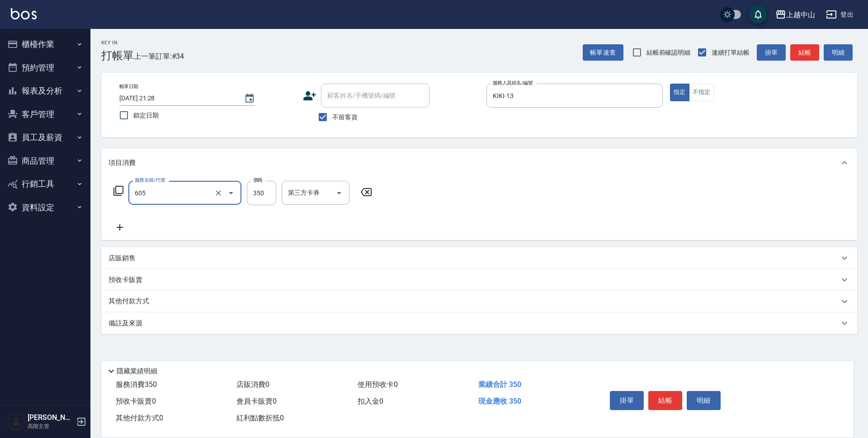
type input "洗髮 (女)(605)"
type input "400"
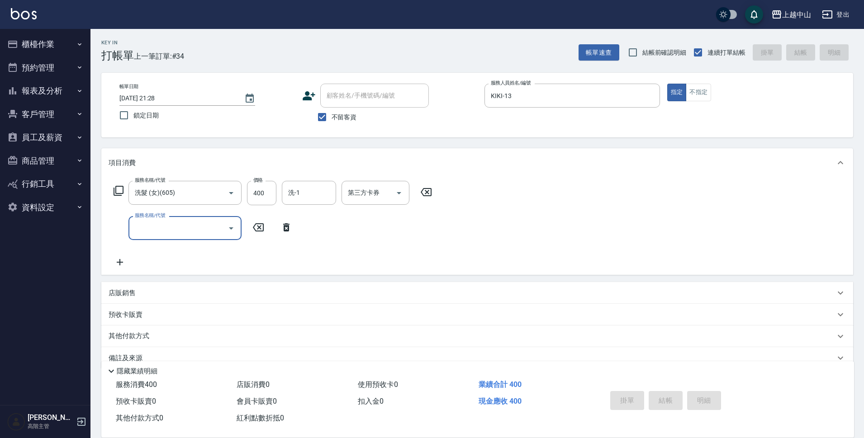
type input "2025/08/18 21:29"
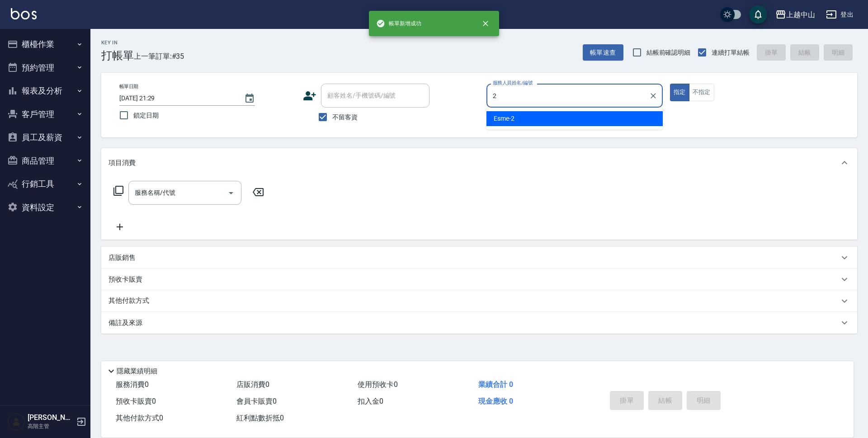
type input "Esme-2"
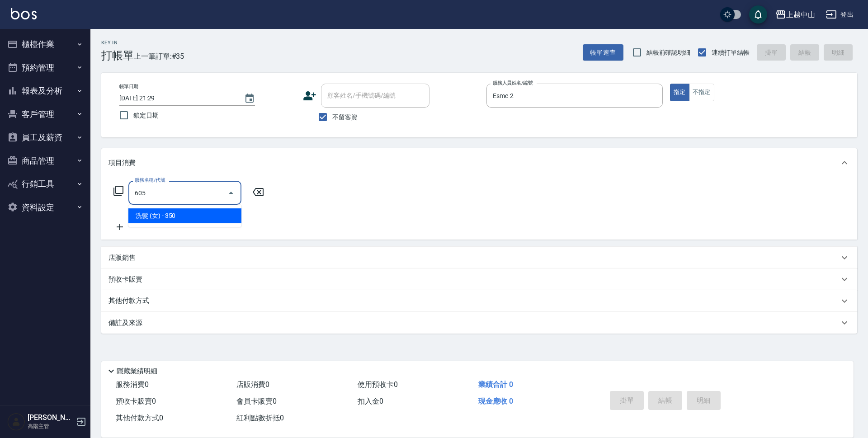
type input "洗髮 (女)(605)"
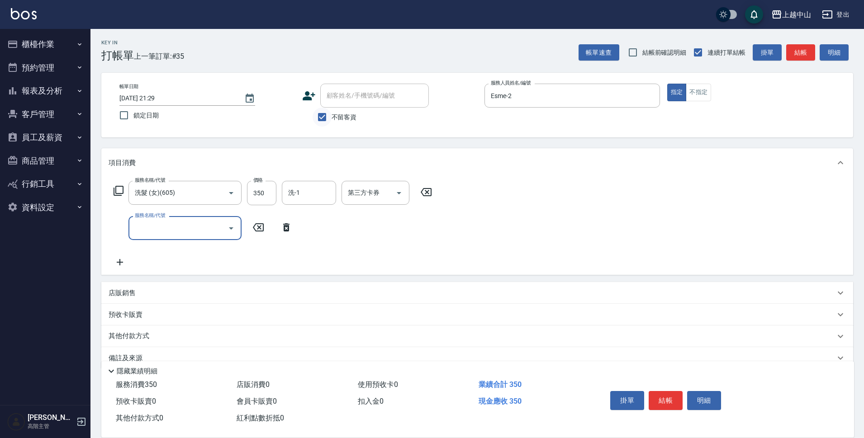
click at [328, 117] on input "不留客資" at bounding box center [321, 117] width 19 height 19
checkbox input "false"
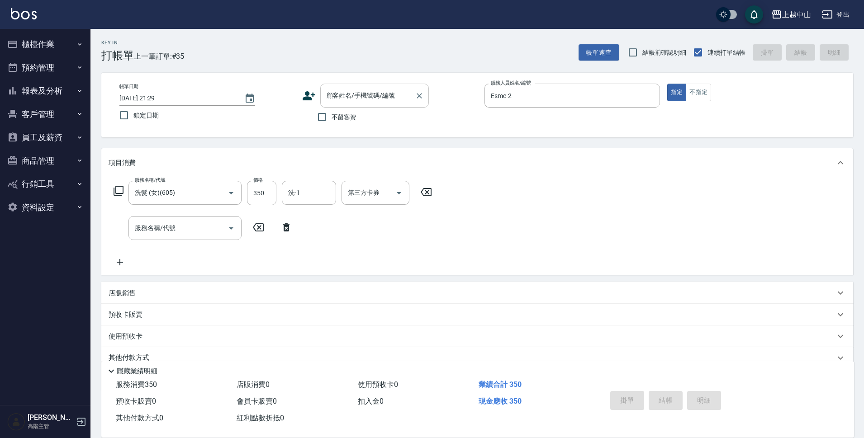
click at [348, 93] on input "顧客姓名/手機號碼/編號" at bounding box center [367, 96] width 87 height 16
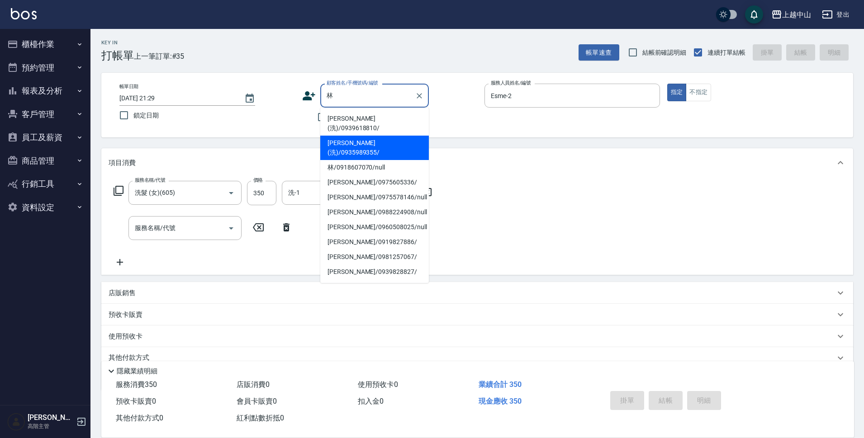
click at [395, 136] on li "林寶珠(洗)/0935989355/" at bounding box center [374, 148] width 109 height 24
type input "林寶珠(洗)/0935989355/"
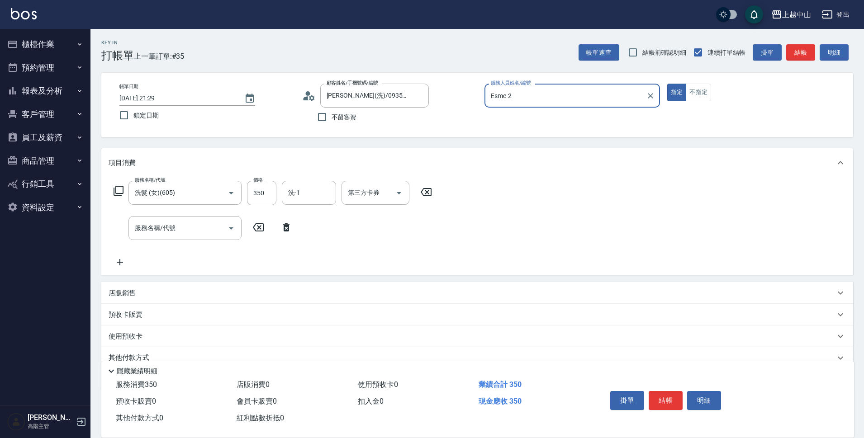
type input "NINI-4"
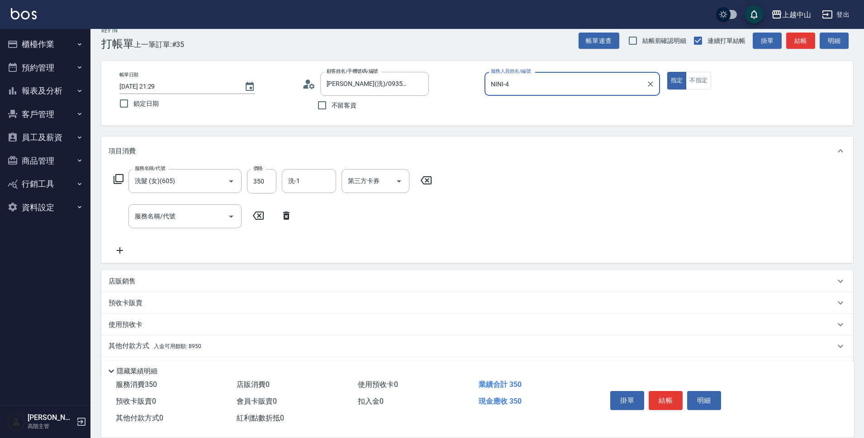
scroll to position [39, 0]
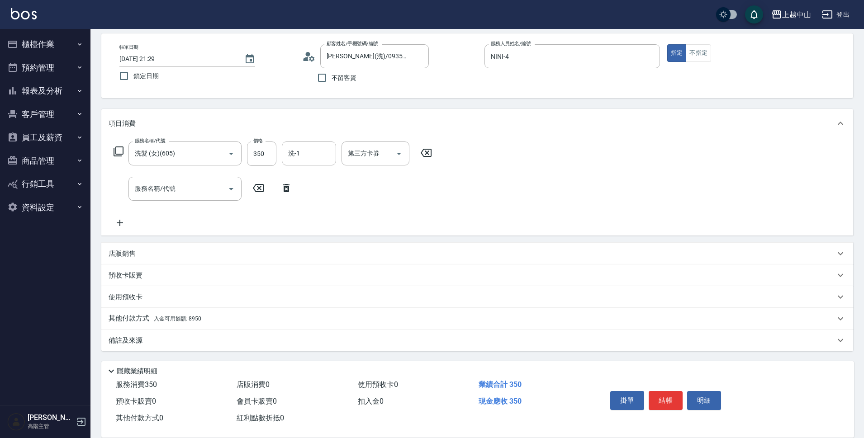
drag, startPoint x: 197, startPoint y: 318, endPoint x: 608, endPoint y: 269, distance: 413.6
click at [198, 318] on span "入金可用餘額: 8950" at bounding box center [177, 319] width 47 height 6
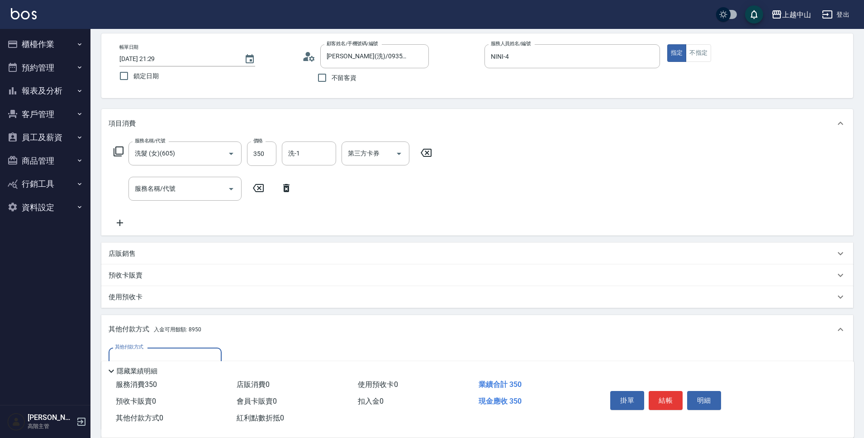
scroll to position [146, 0]
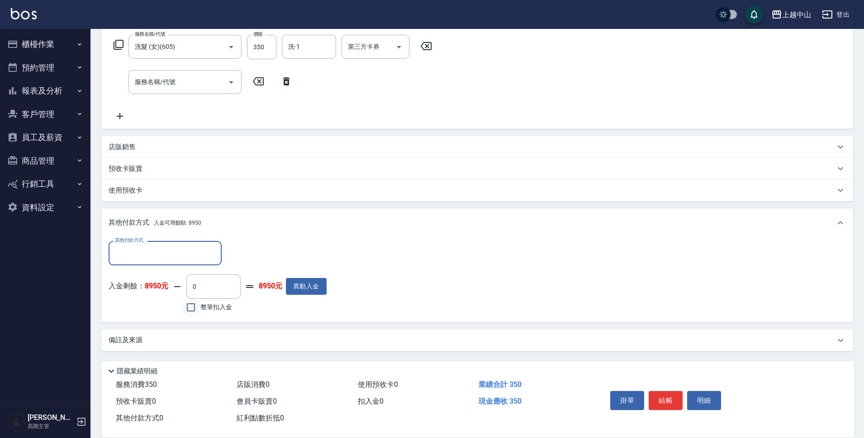
click at [196, 312] on input "整筆扣入金" at bounding box center [190, 307] width 19 height 19
checkbox input "true"
type input "350"
click at [714, 400] on button "明細" at bounding box center [704, 400] width 34 height 19
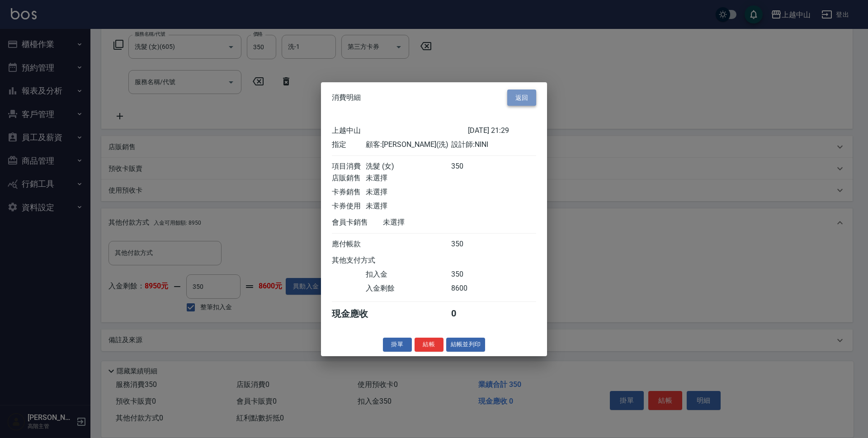
click at [517, 96] on button "返回" at bounding box center [521, 97] width 29 height 17
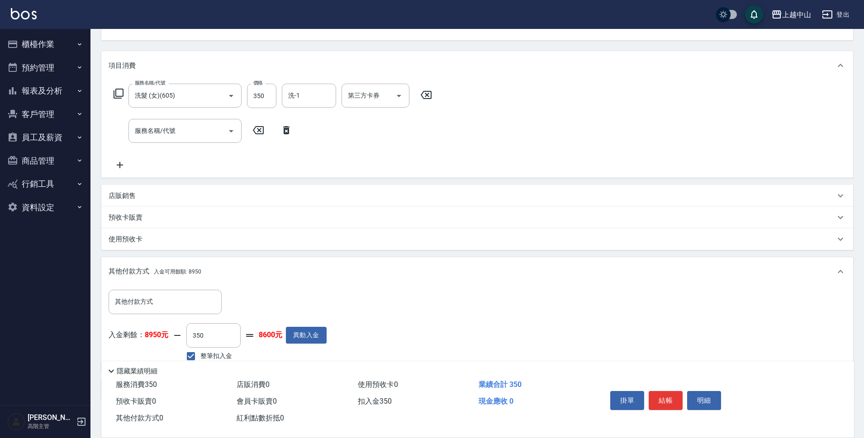
scroll to position [0, 0]
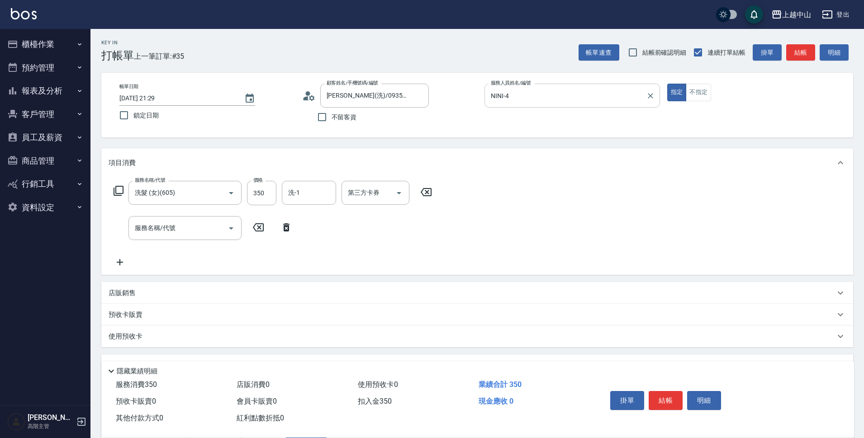
click at [565, 89] on input "NINI-4" at bounding box center [565, 96] width 154 height 16
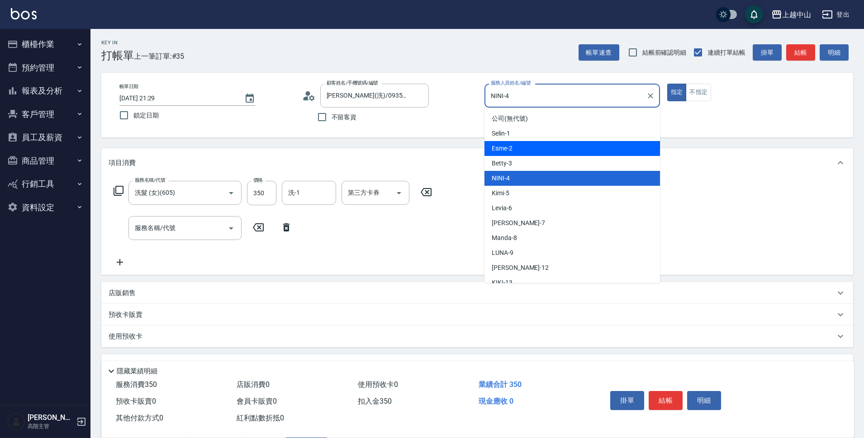
click at [561, 151] on div "Esme -2" at bounding box center [571, 148] width 175 height 15
type input "Esme-2"
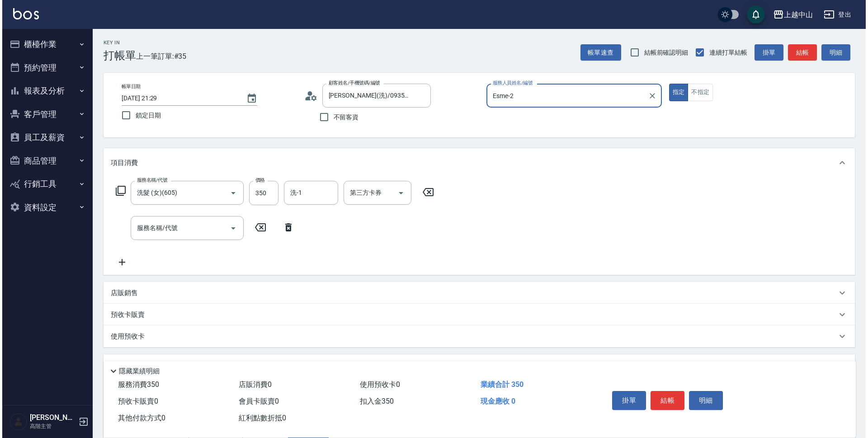
scroll to position [146, 0]
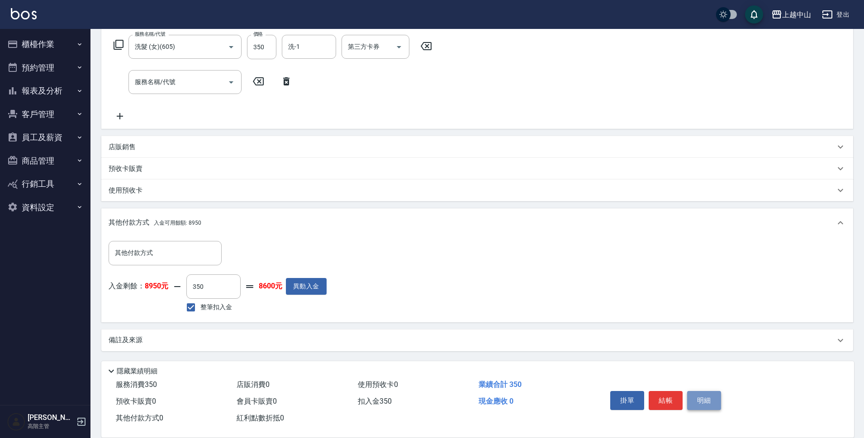
click at [707, 394] on button "明細" at bounding box center [704, 400] width 34 height 19
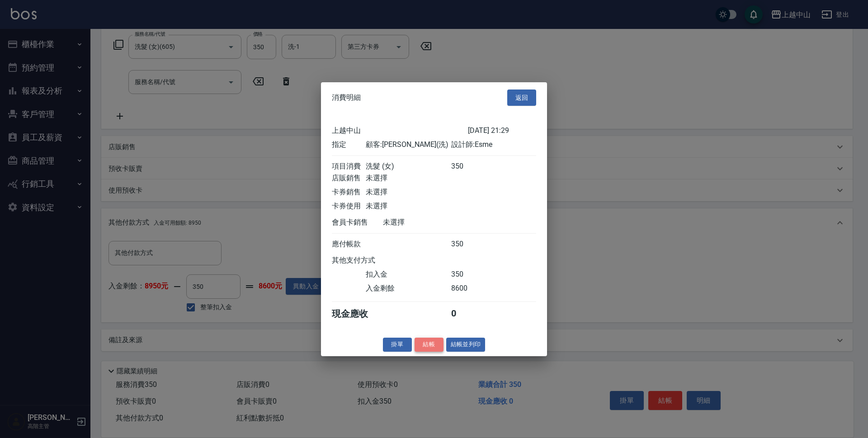
click at [433, 352] on button "結帳" at bounding box center [429, 345] width 29 height 14
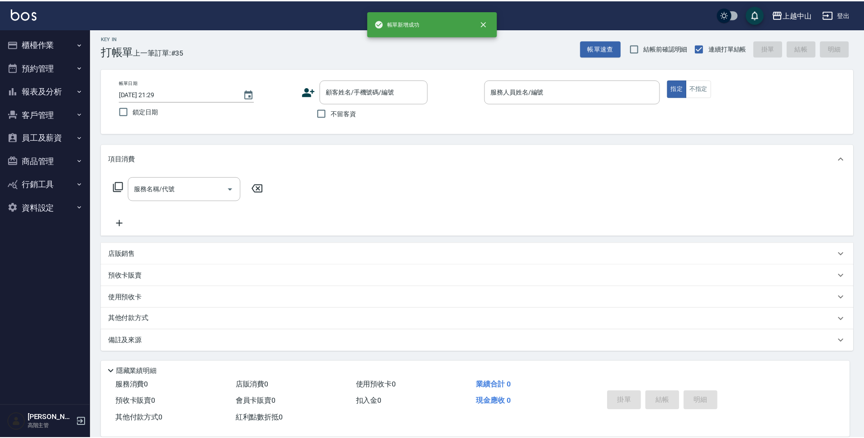
scroll to position [0, 0]
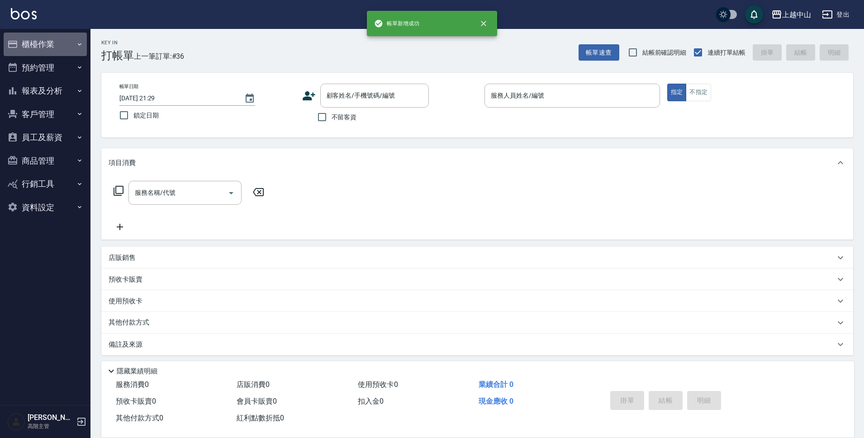
click at [49, 43] on button "櫃檯作業" at bounding box center [45, 45] width 83 height 24
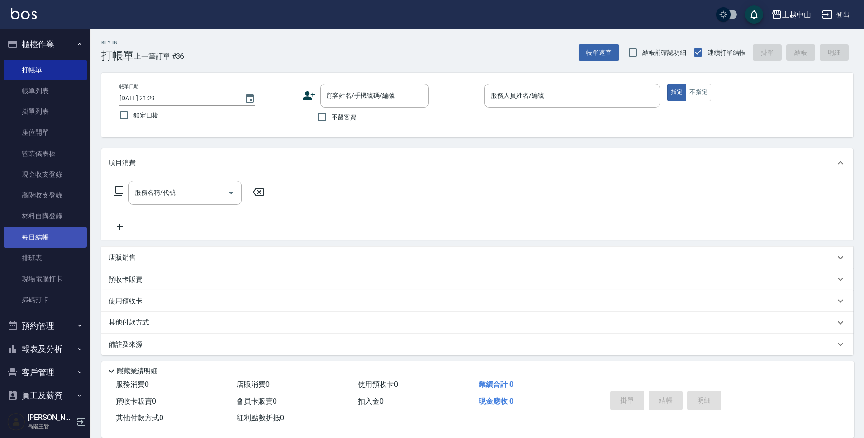
click at [69, 234] on link "每日結帳" at bounding box center [45, 237] width 83 height 21
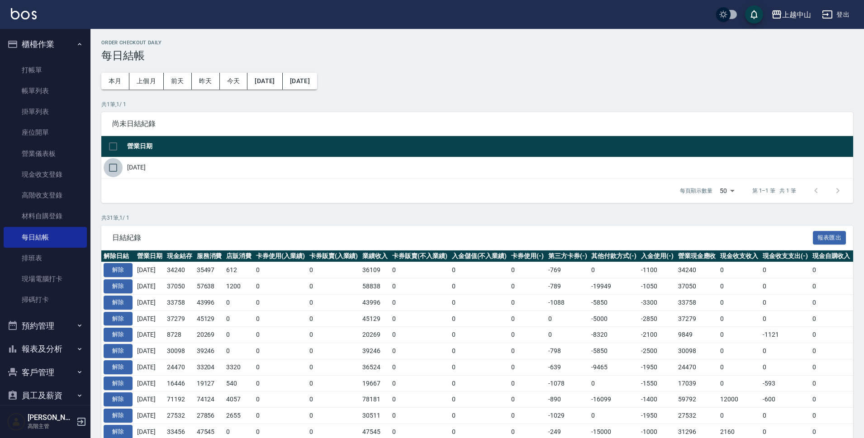
click at [104, 165] on input "checkbox" at bounding box center [113, 167] width 19 height 19
checkbox input "true"
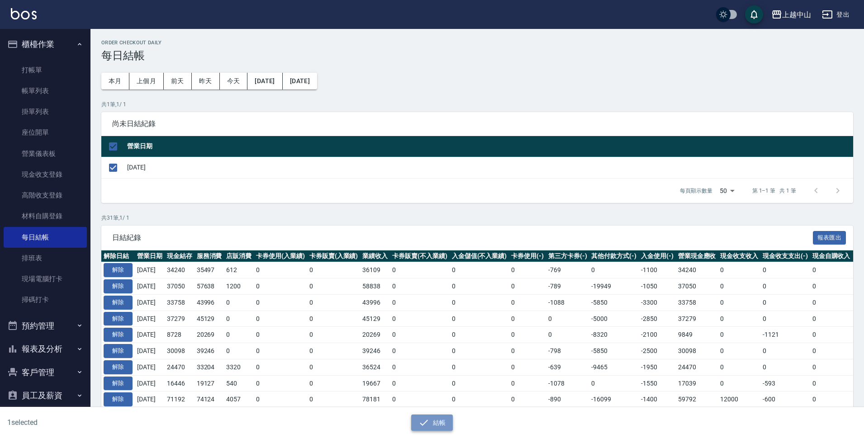
click at [414, 417] on button "結帳" at bounding box center [432, 423] width 42 height 17
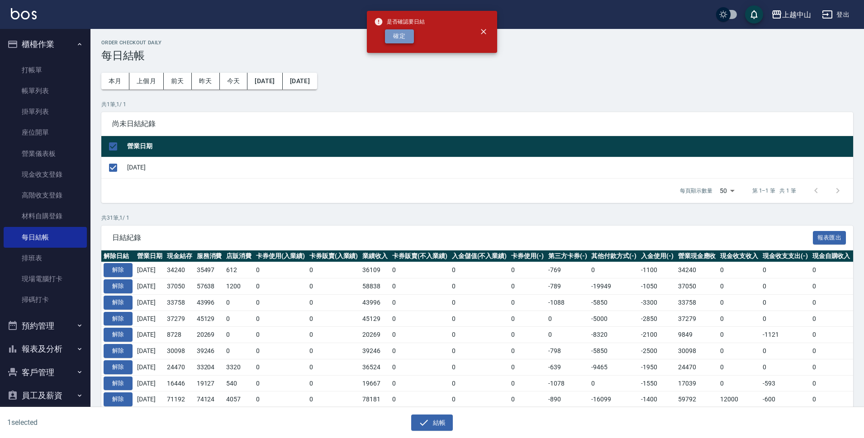
click at [393, 38] on button "確定" at bounding box center [399, 36] width 29 height 14
checkbox input "false"
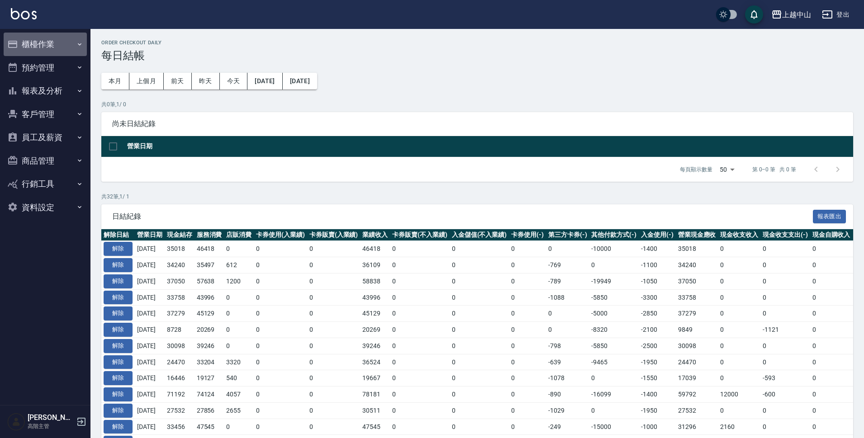
click at [75, 51] on button "櫃檯作業" at bounding box center [45, 45] width 83 height 24
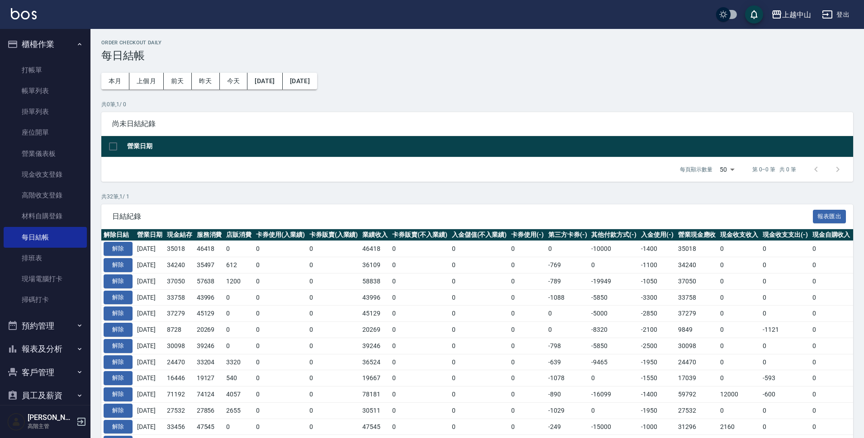
click at [75, 51] on button "櫃檯作業" at bounding box center [45, 45] width 83 height 24
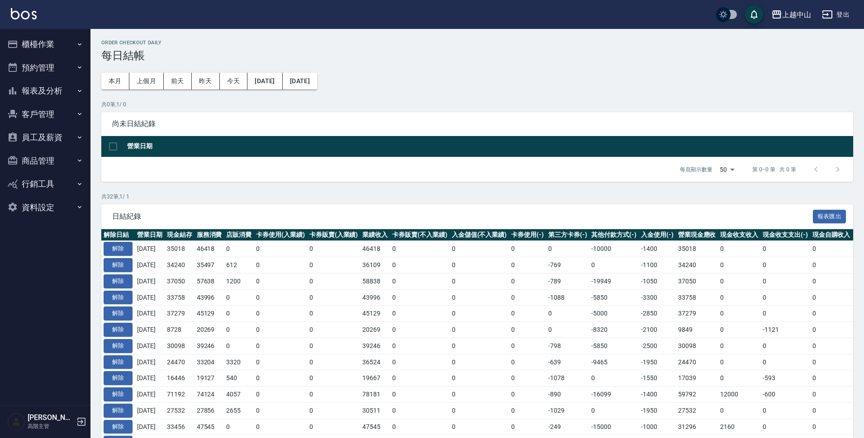
click at [70, 92] on button "報表及分析" at bounding box center [45, 91] width 83 height 24
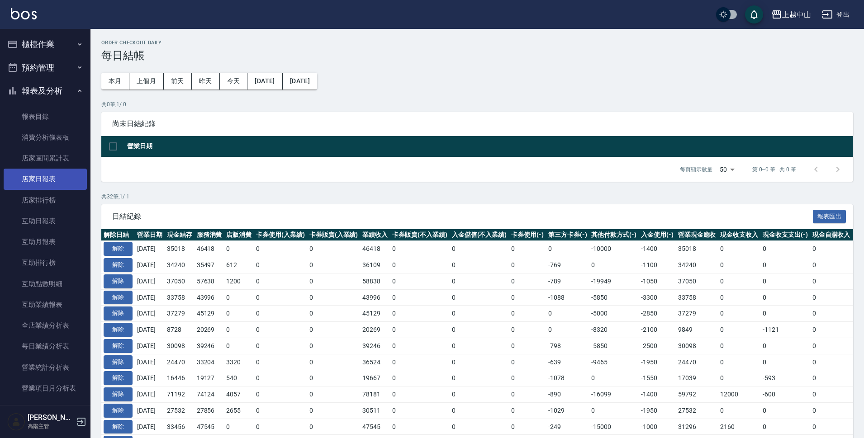
click at [67, 185] on link "店家日報表" at bounding box center [45, 179] width 83 height 21
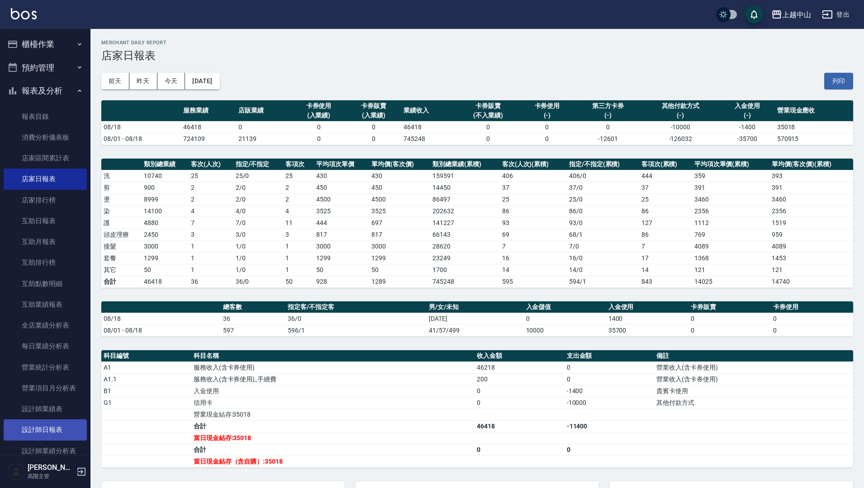
click at [30, 430] on link "設計師日報表" at bounding box center [45, 430] width 83 height 21
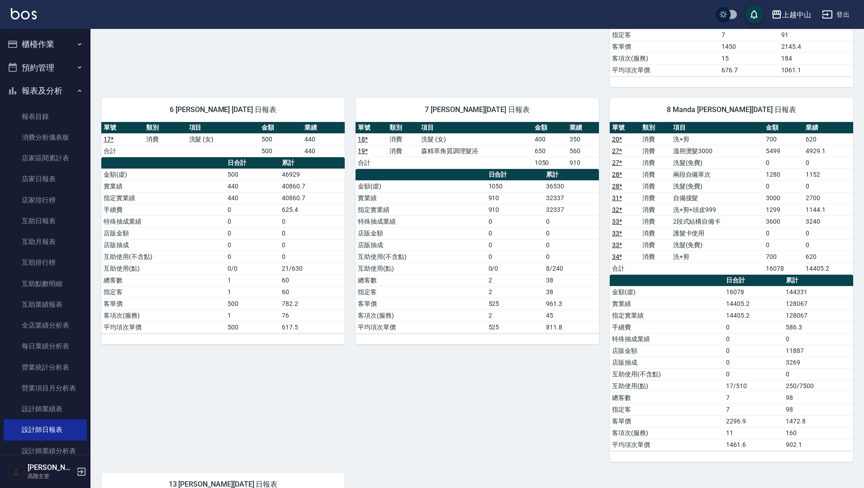
scroll to position [457, 0]
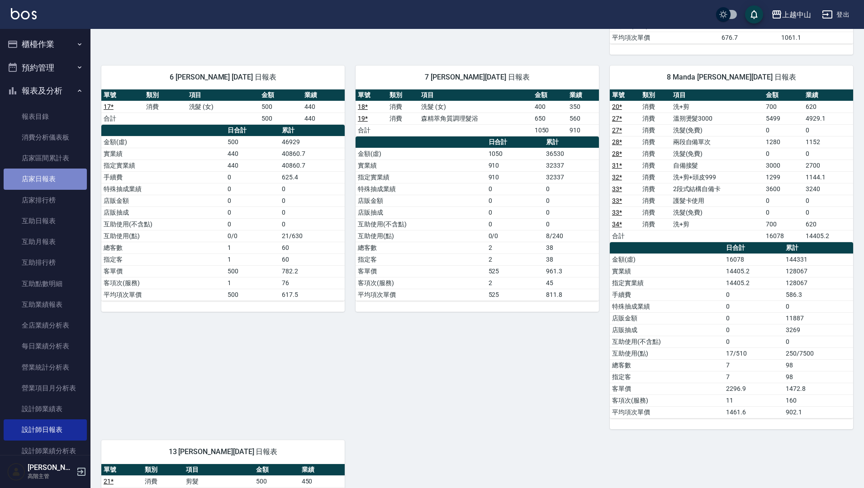
click at [46, 172] on link "店家日報表" at bounding box center [45, 179] width 83 height 21
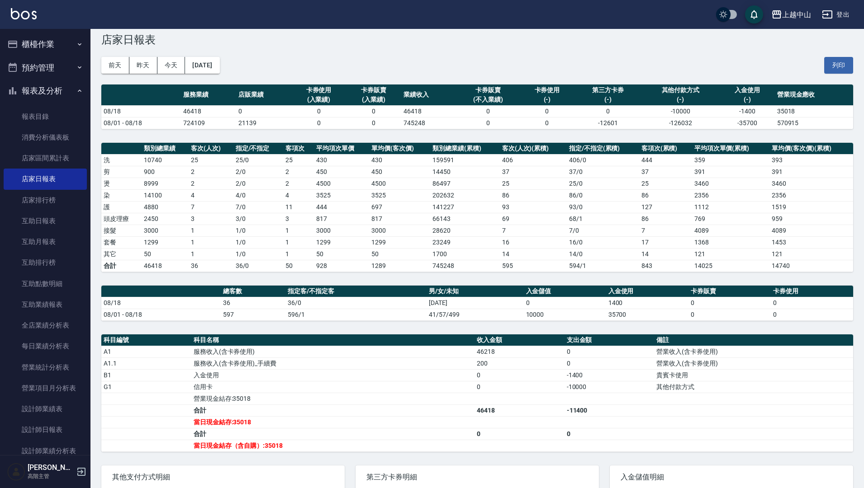
scroll to position [17, 0]
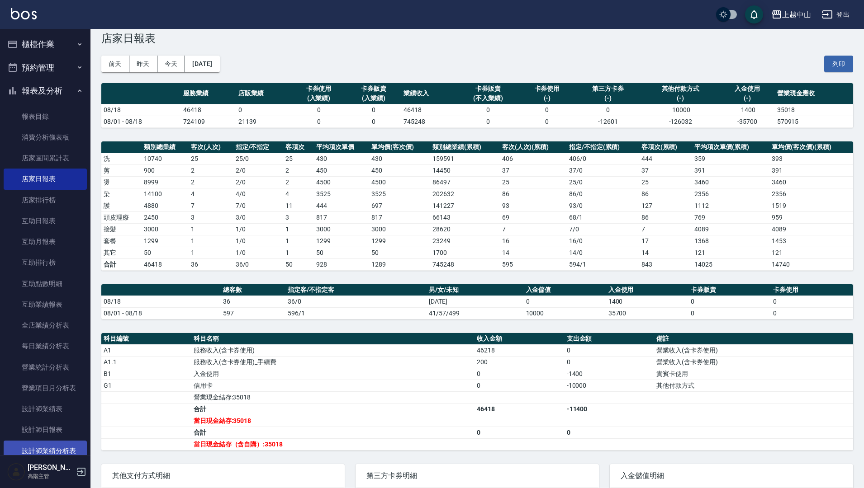
click at [78, 438] on link "設計師業績分析表" at bounding box center [45, 451] width 83 height 21
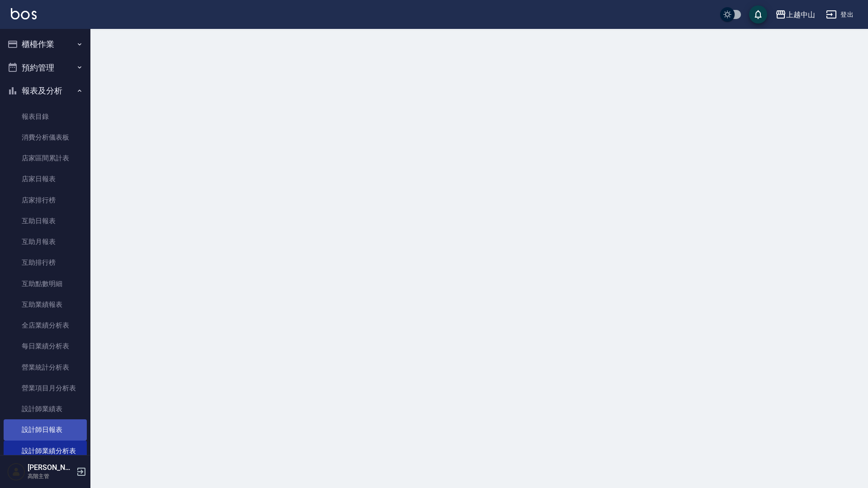
click at [80, 432] on link "設計師日報表" at bounding box center [45, 430] width 83 height 21
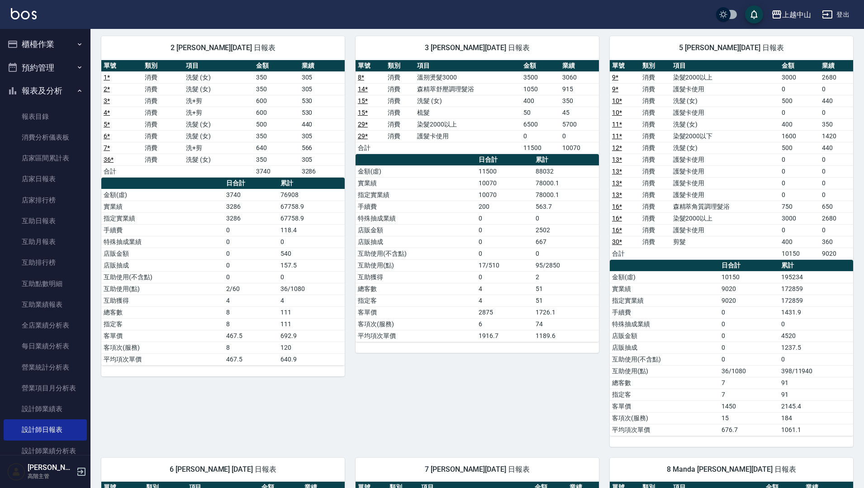
scroll to position [54, 0]
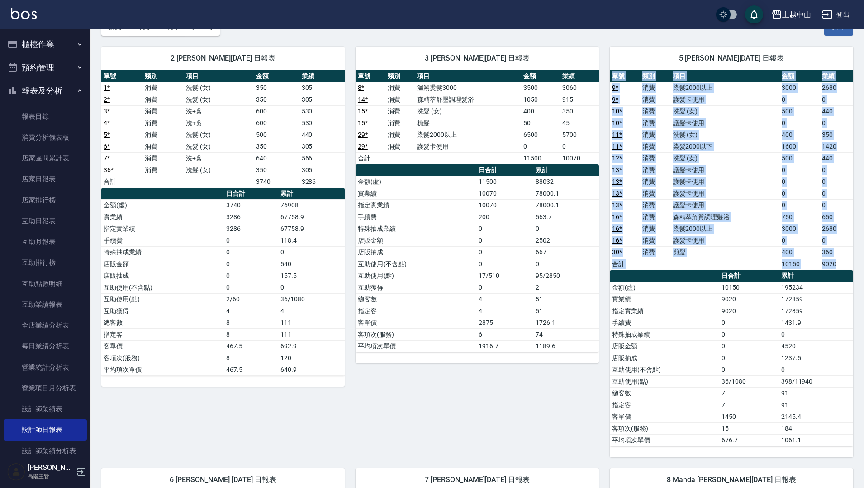
drag, startPoint x: 864, startPoint y: 199, endPoint x: 868, endPoint y: 227, distance: 27.9
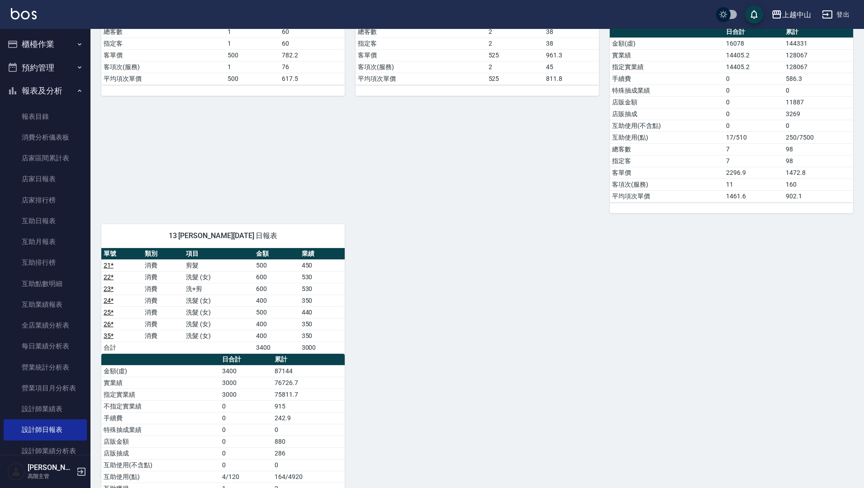
scroll to position [772, 0]
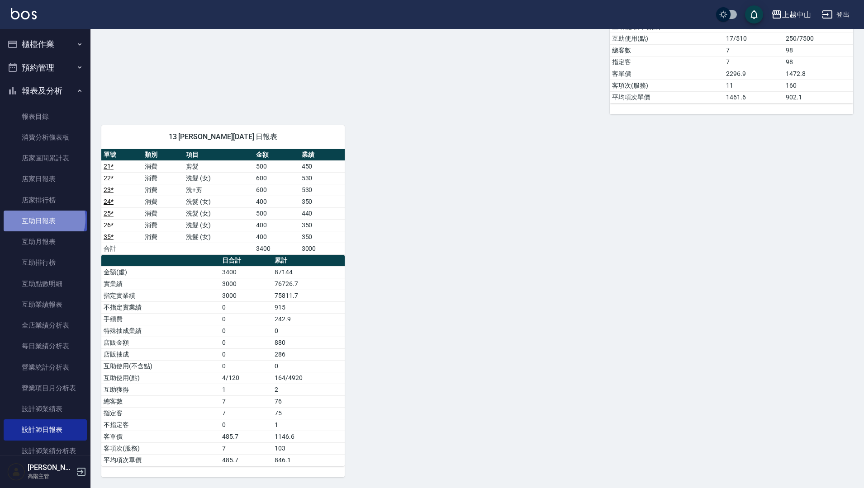
click at [43, 219] on link "互助日報表" at bounding box center [45, 221] width 83 height 21
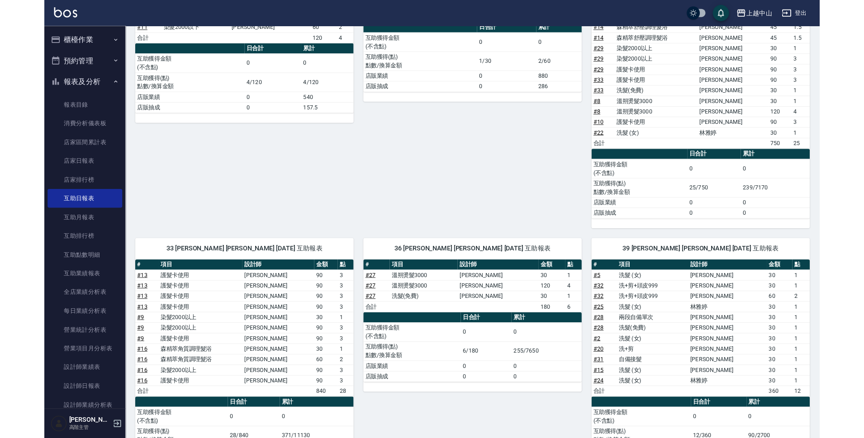
scroll to position [221, 0]
